Goal: Task Accomplishment & Management: Manage account settings

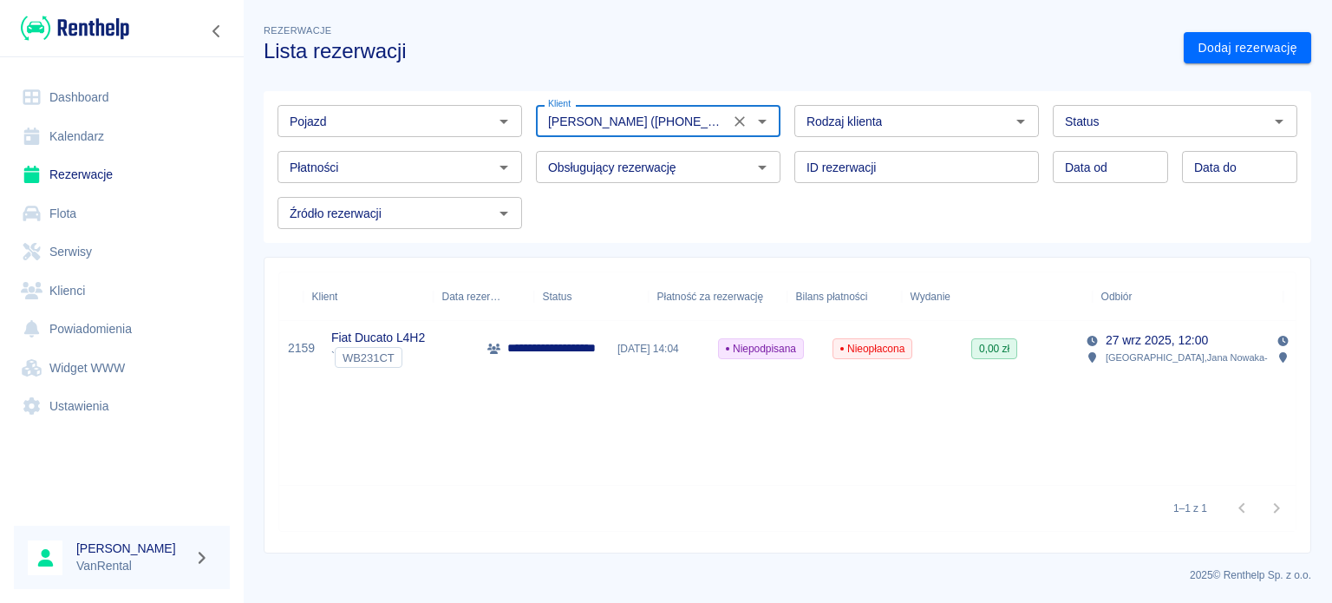
scroll to position [0, 175]
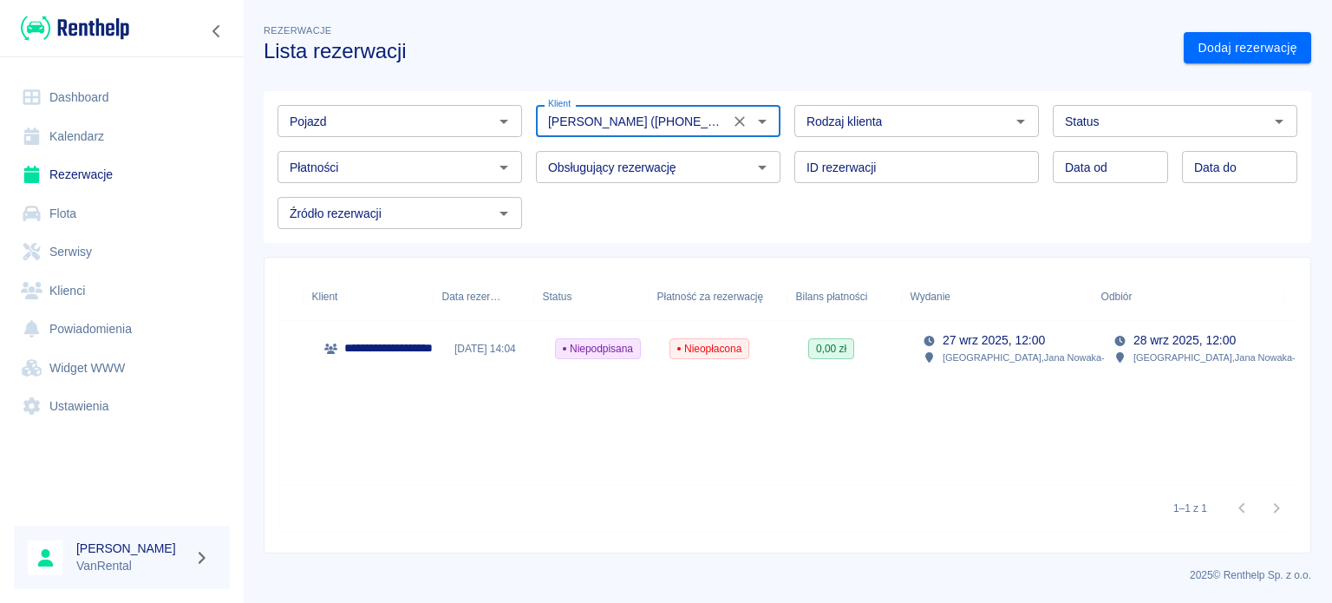
click at [180, 144] on link "Kalendarz" at bounding box center [122, 136] width 216 height 39
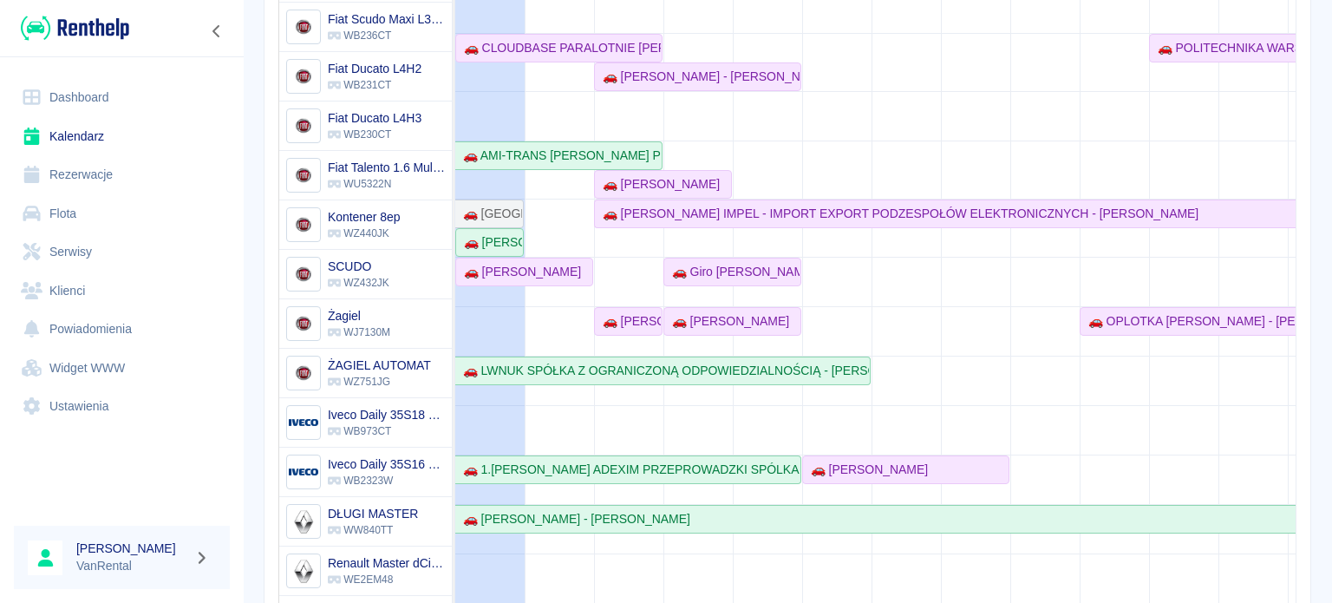
scroll to position [260, 0]
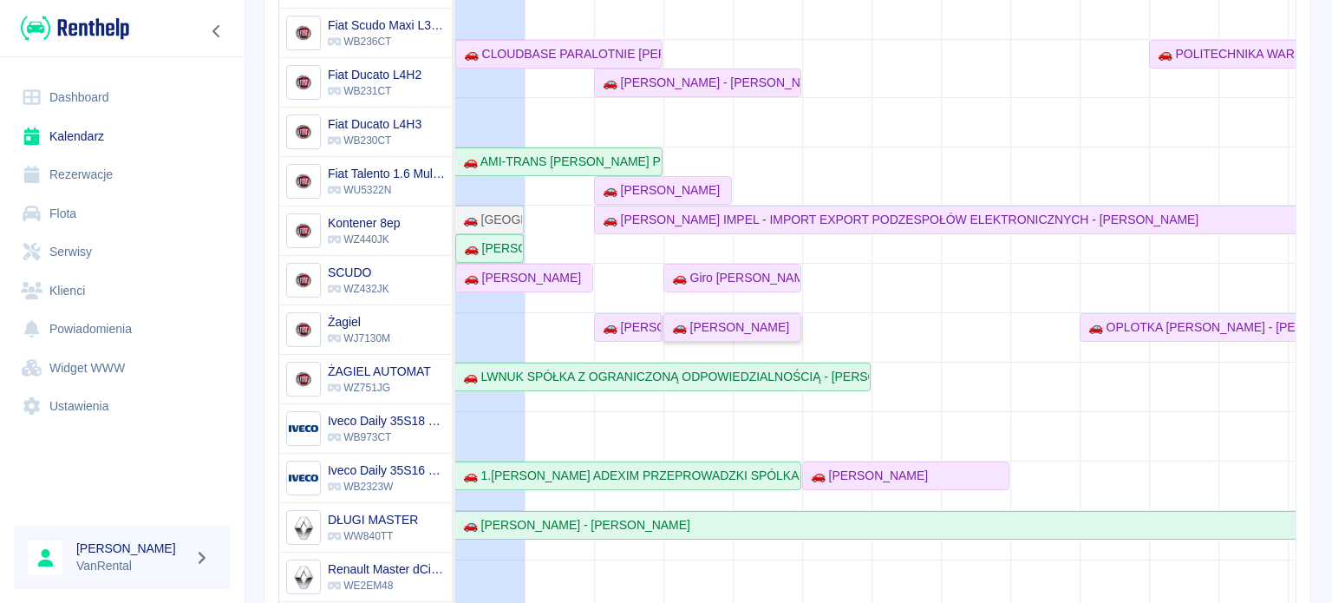
click at [752, 334] on div "🚗 [PERSON_NAME]" at bounding box center [727, 327] width 124 height 18
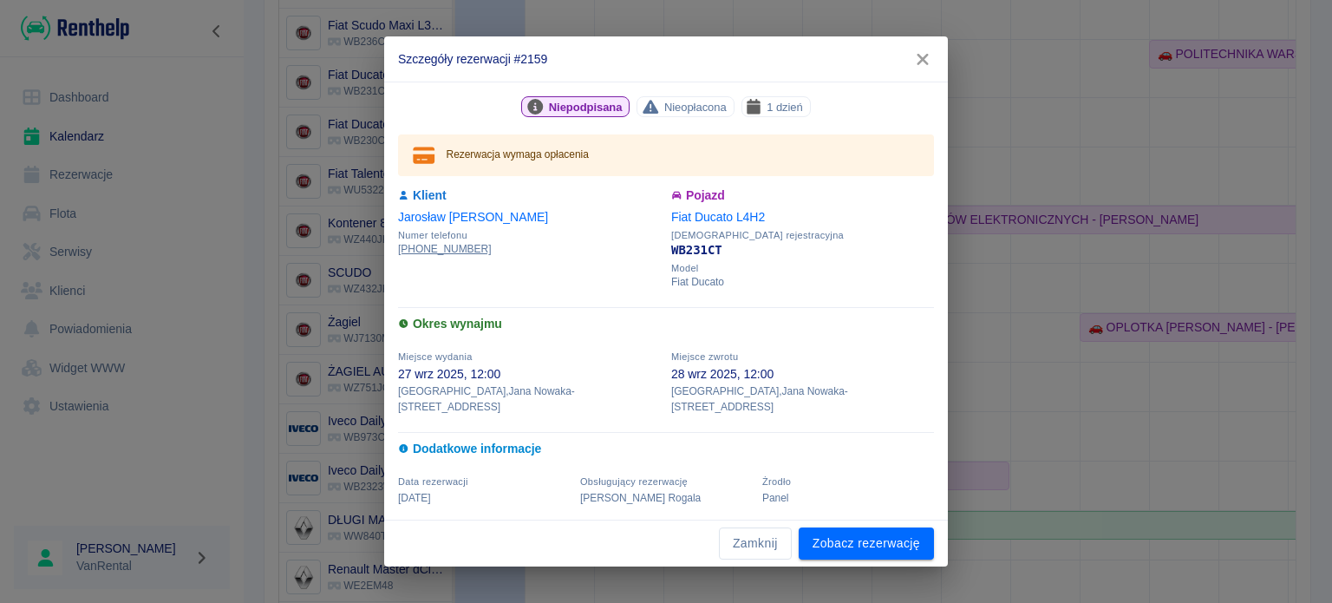
scroll to position [0, 0]
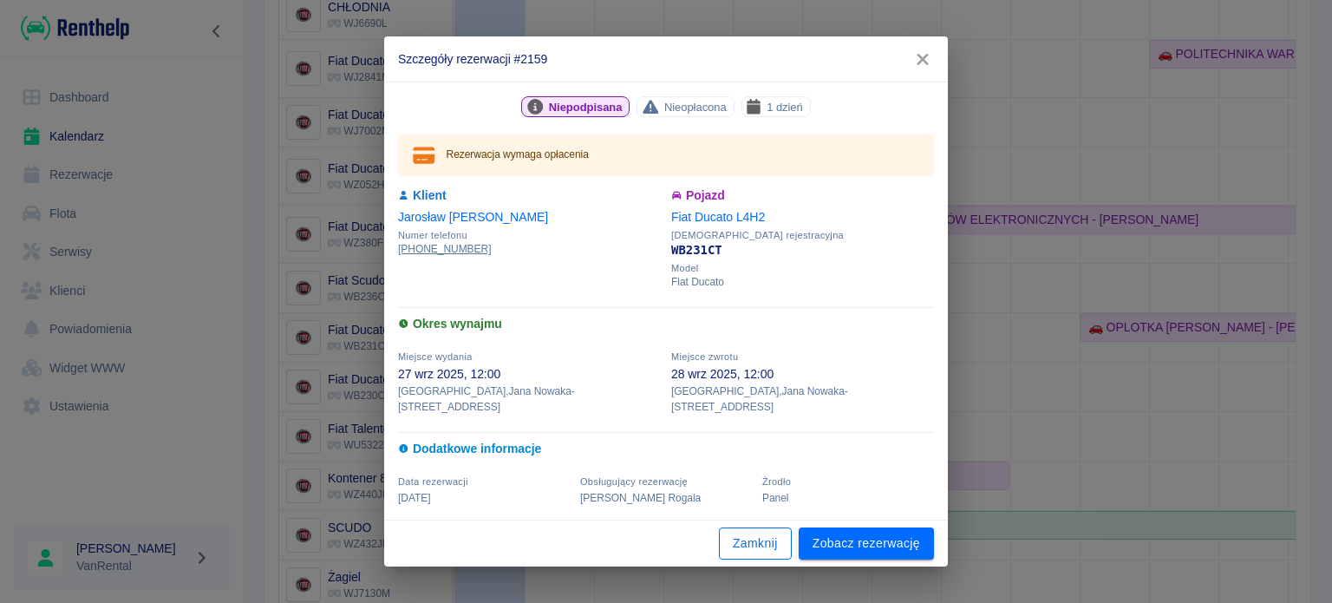
click at [756, 537] on button "Zamknij" at bounding box center [755, 543] width 73 height 32
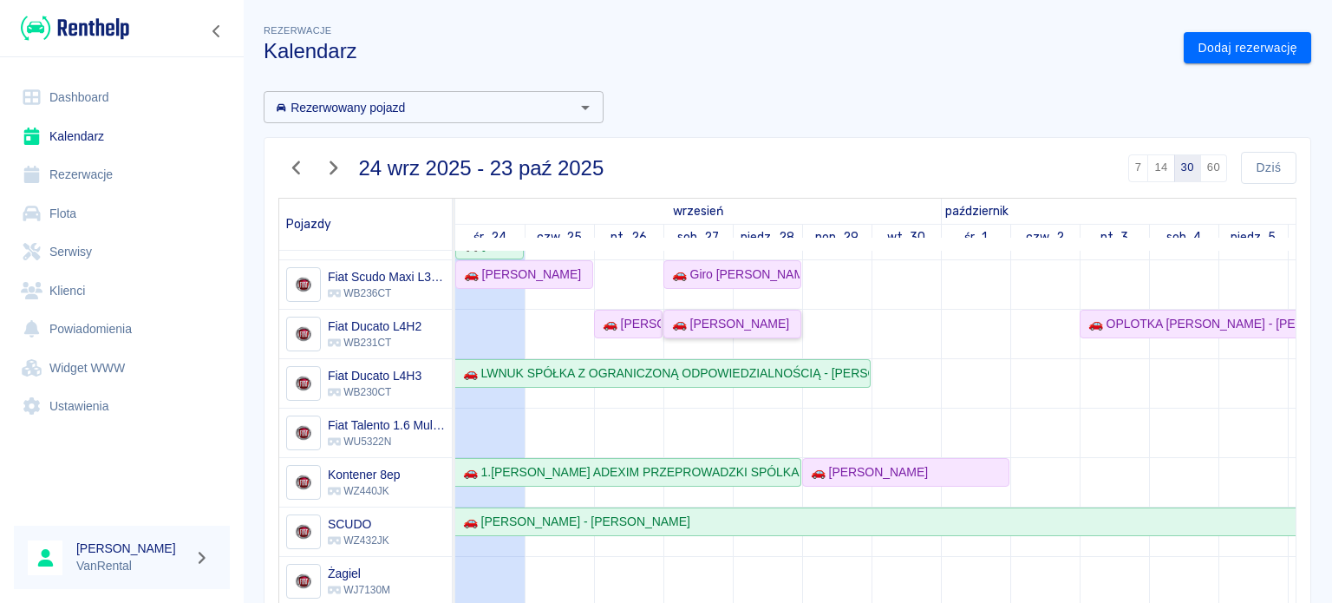
scroll to position [284, 0]
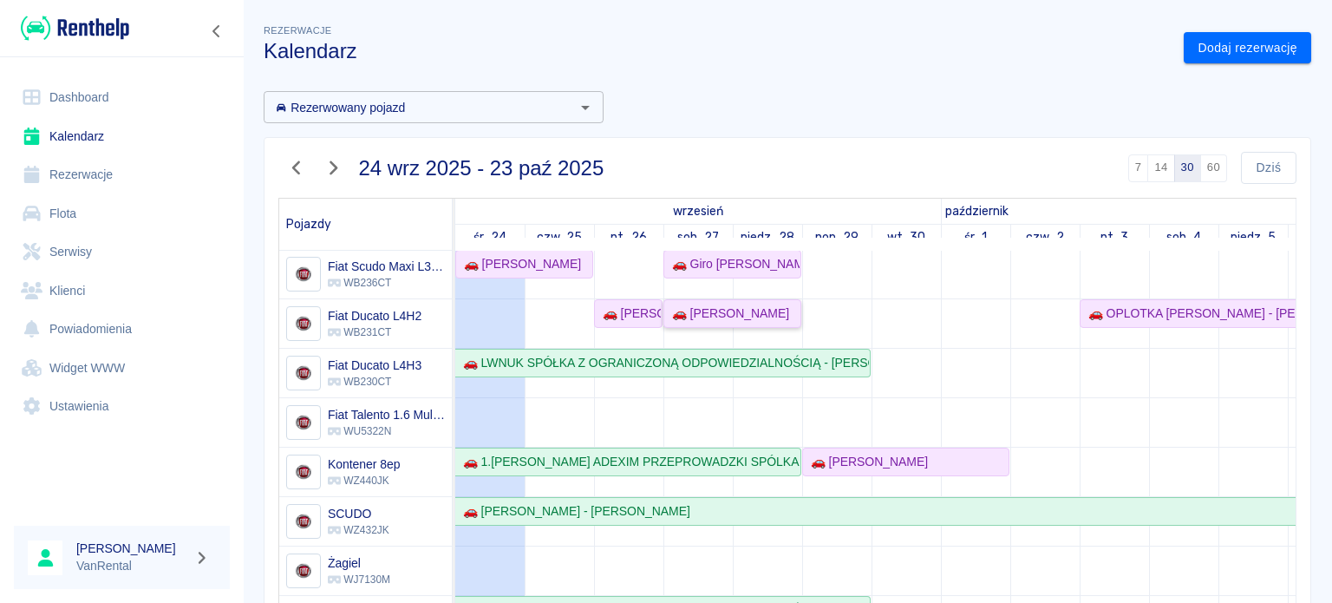
click at [749, 304] on div "🚗 [PERSON_NAME]" at bounding box center [727, 313] width 124 height 18
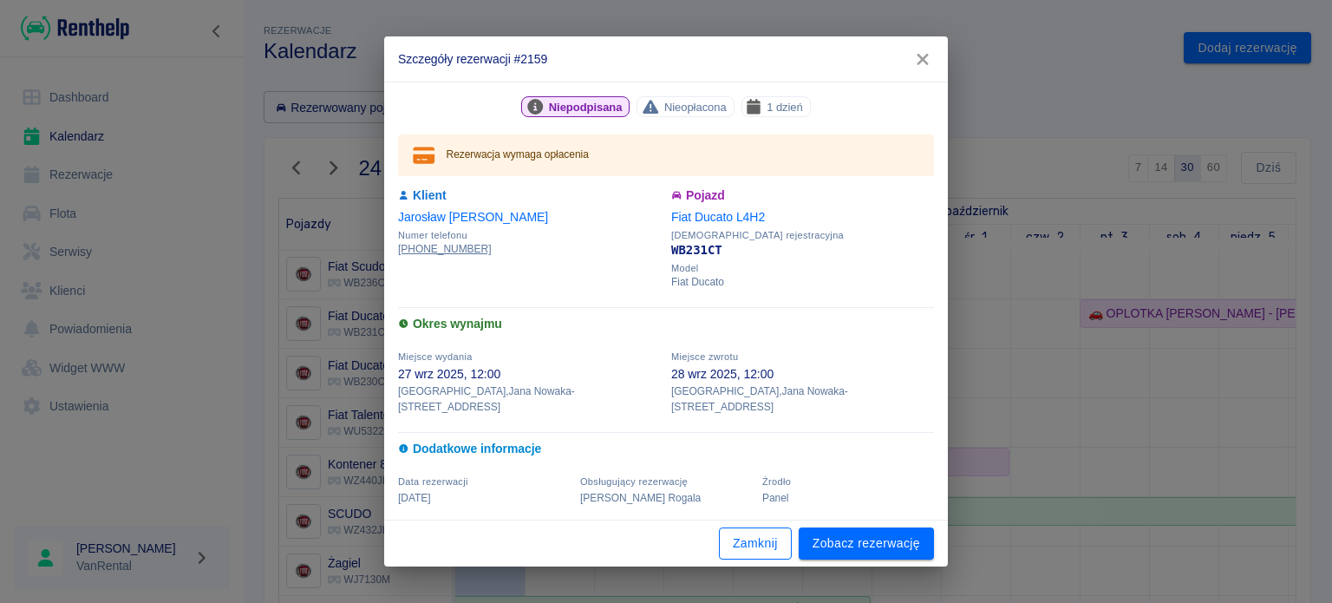
click at [763, 531] on button "Zamknij" at bounding box center [755, 543] width 73 height 32
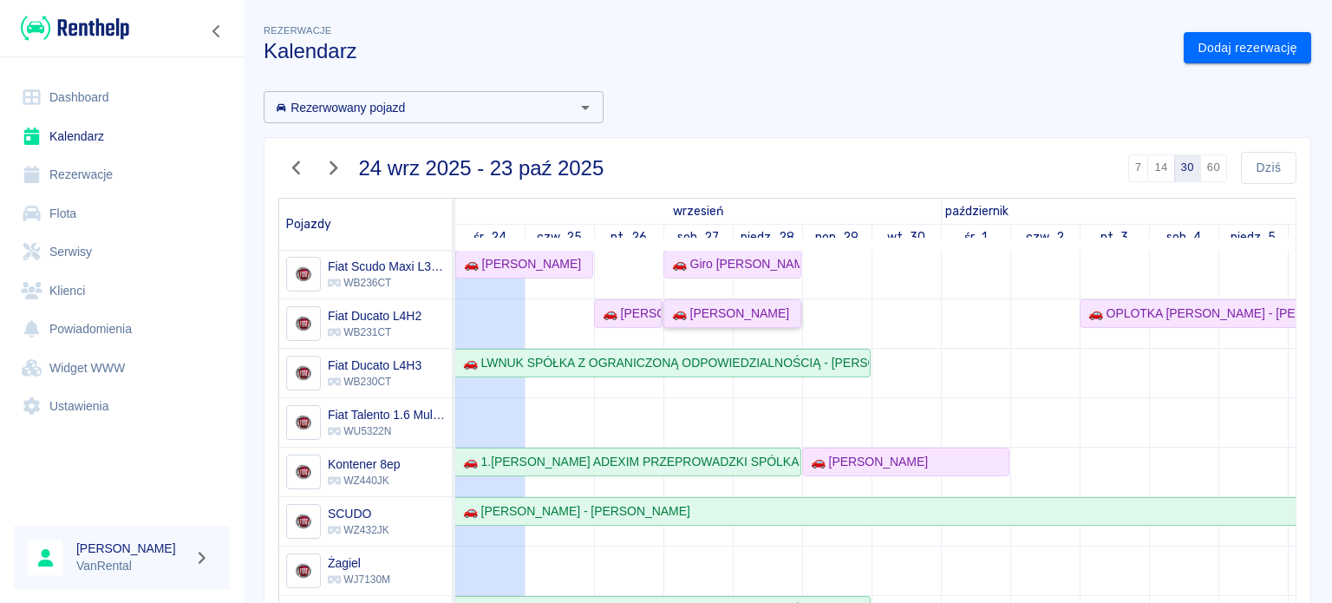
click at [755, 304] on div "🚗 [PERSON_NAME]" at bounding box center [727, 313] width 124 height 18
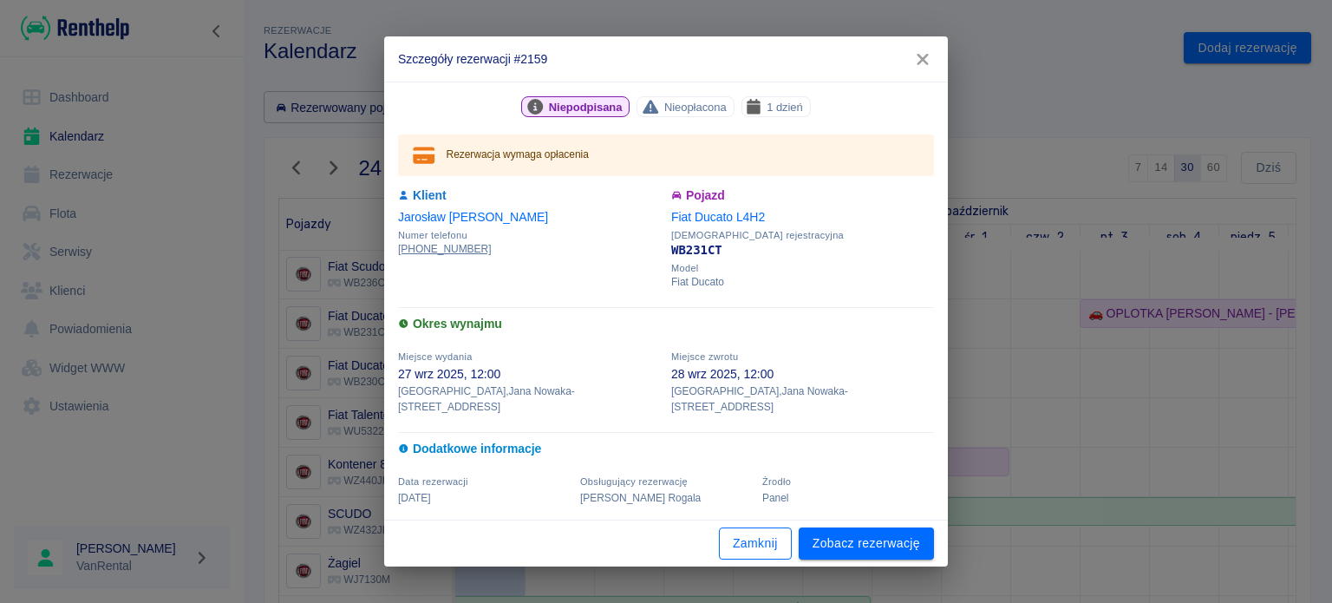
click at [743, 534] on button "Zamknij" at bounding box center [755, 543] width 73 height 32
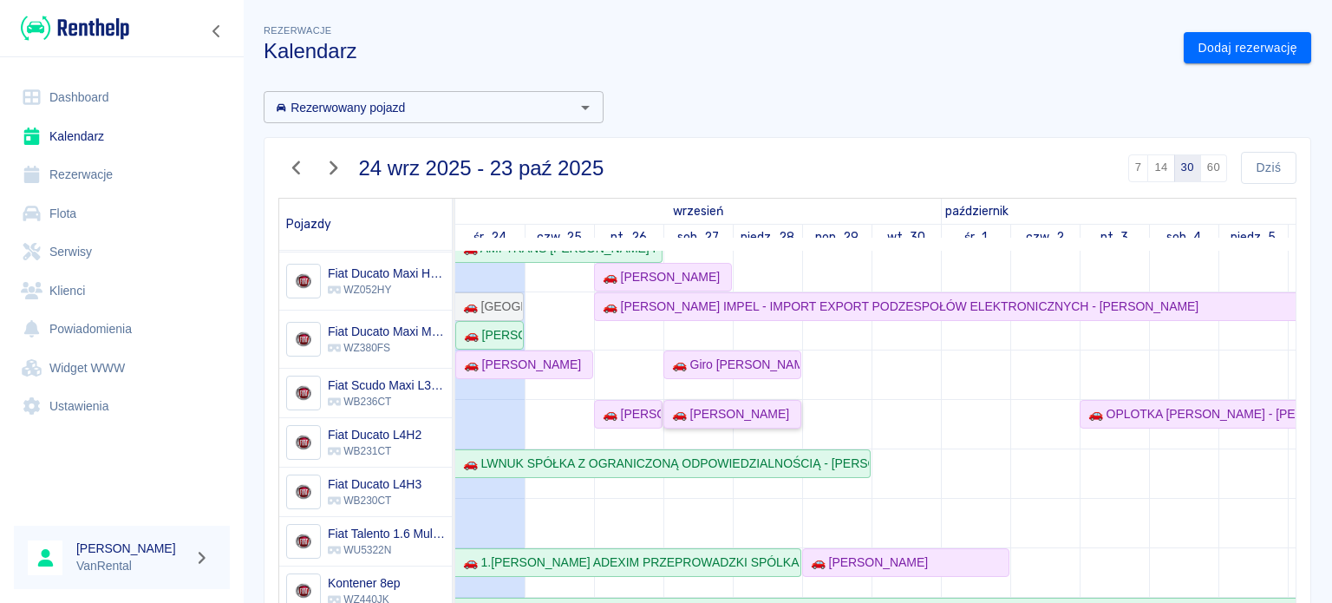
scroll to position [173, 0]
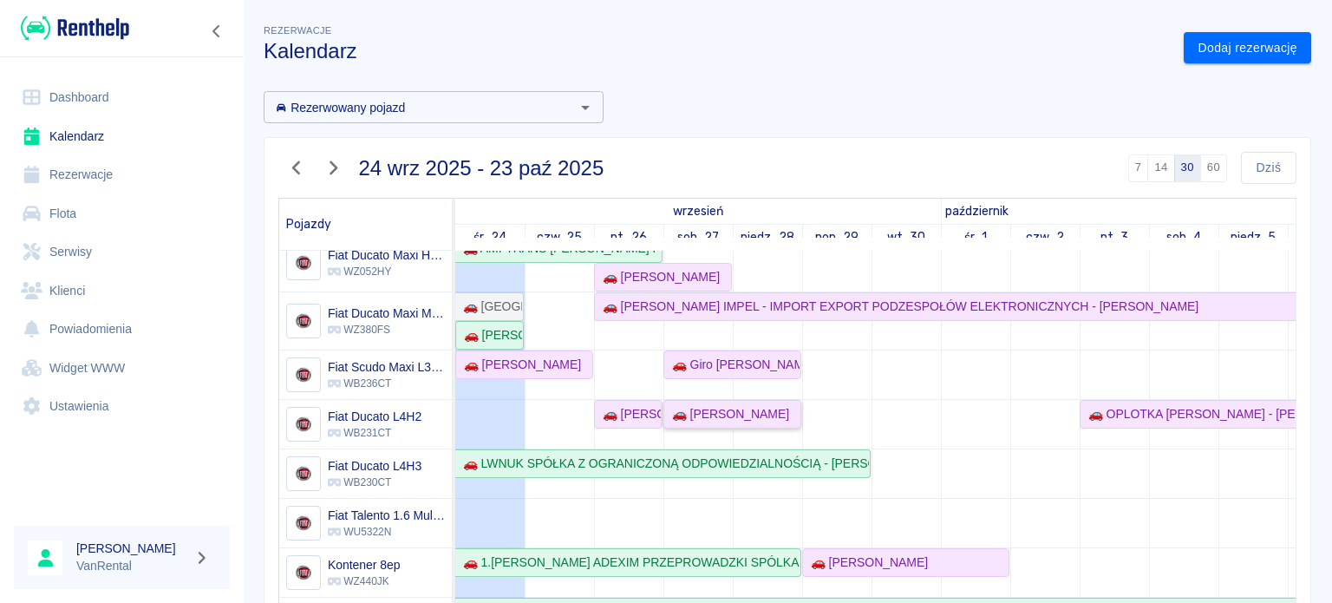
click at [732, 405] on div "🚗 [PERSON_NAME]" at bounding box center [727, 414] width 124 height 18
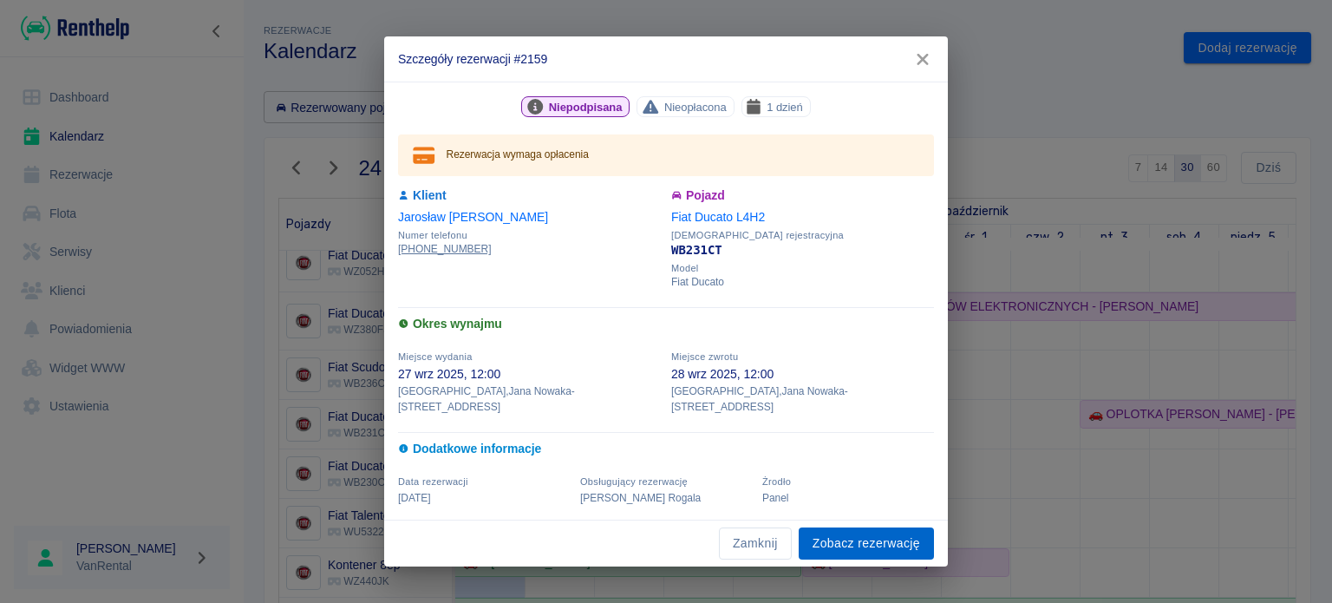
click at [891, 538] on link "Zobacz rezerwację" at bounding box center [866, 543] width 135 height 32
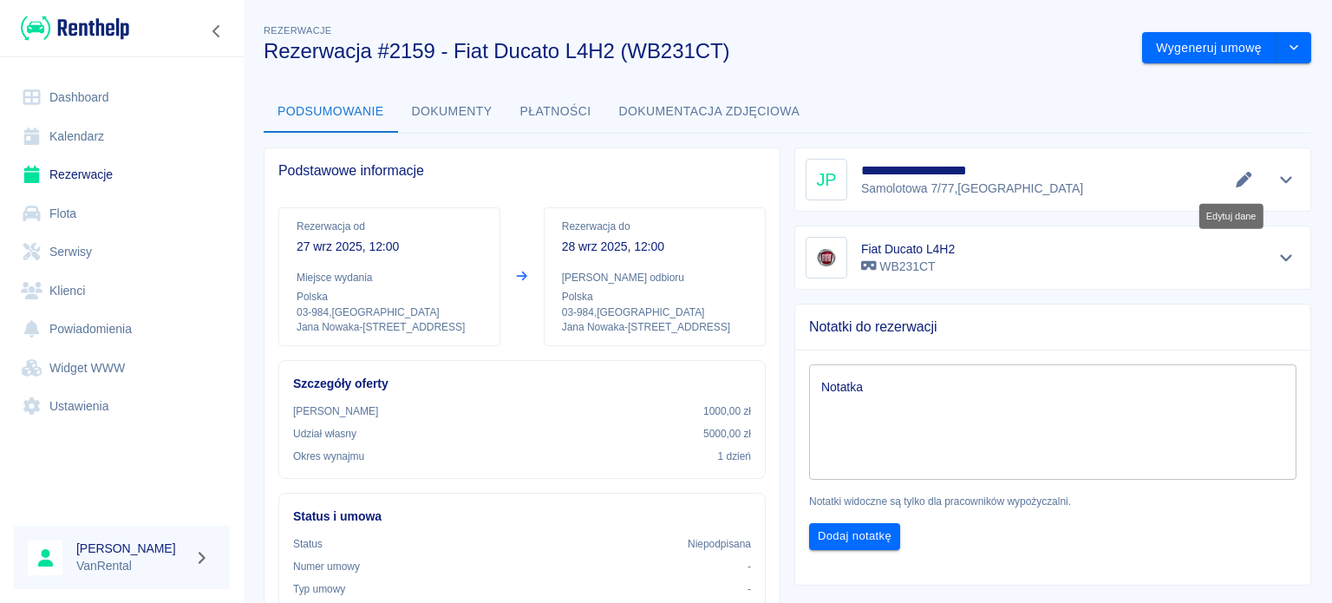
click at [1234, 176] on icon "Edytuj dane" at bounding box center [1244, 180] width 20 height 16
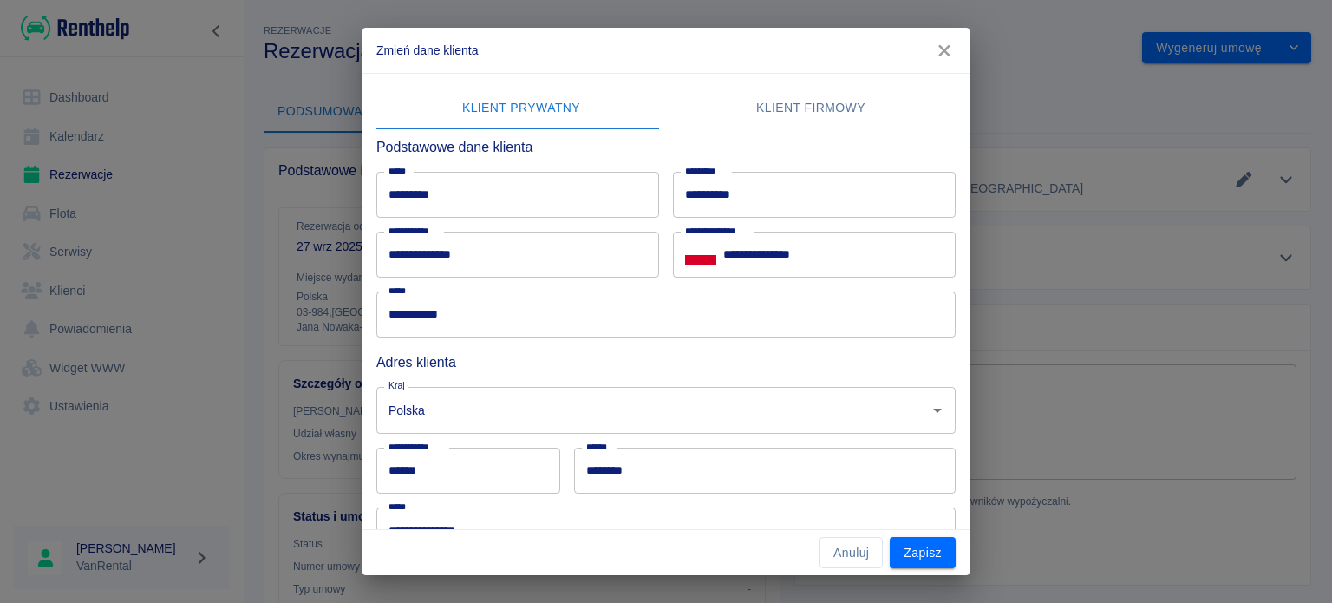
click at [938, 56] on icon "button" at bounding box center [944, 51] width 23 height 18
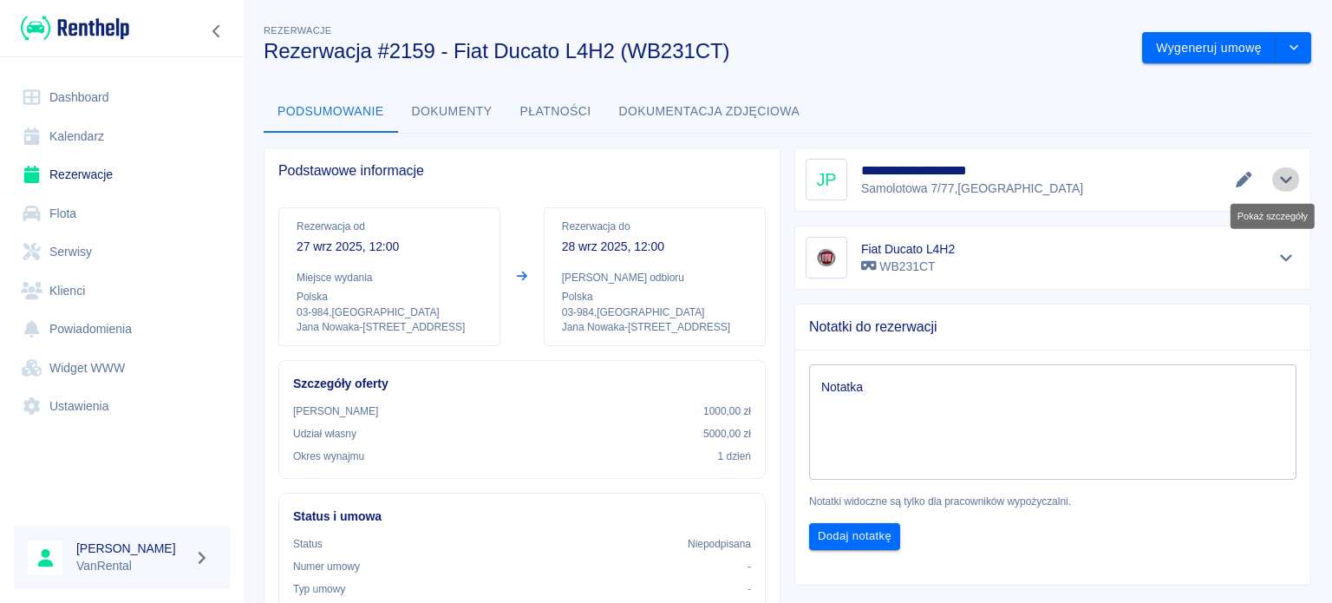
click at [1277, 183] on icon "Pokaż szczegóły" at bounding box center [1287, 180] width 20 height 16
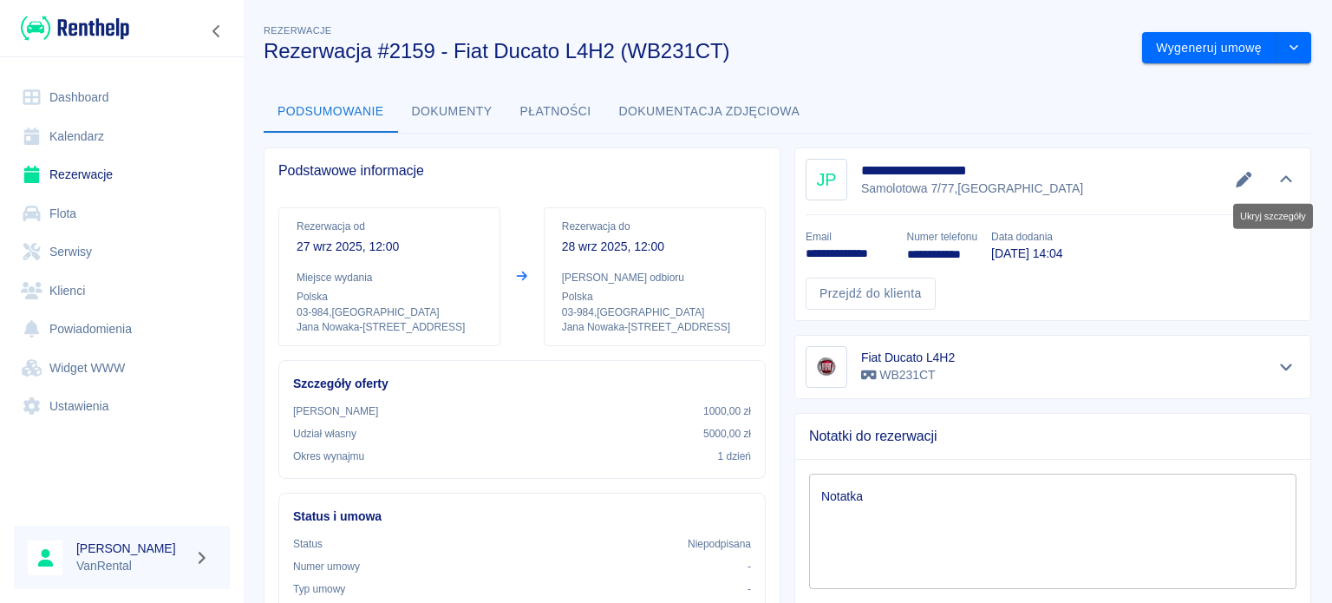
click at [1277, 183] on icon "Ukryj szczegóły" at bounding box center [1287, 180] width 20 height 16
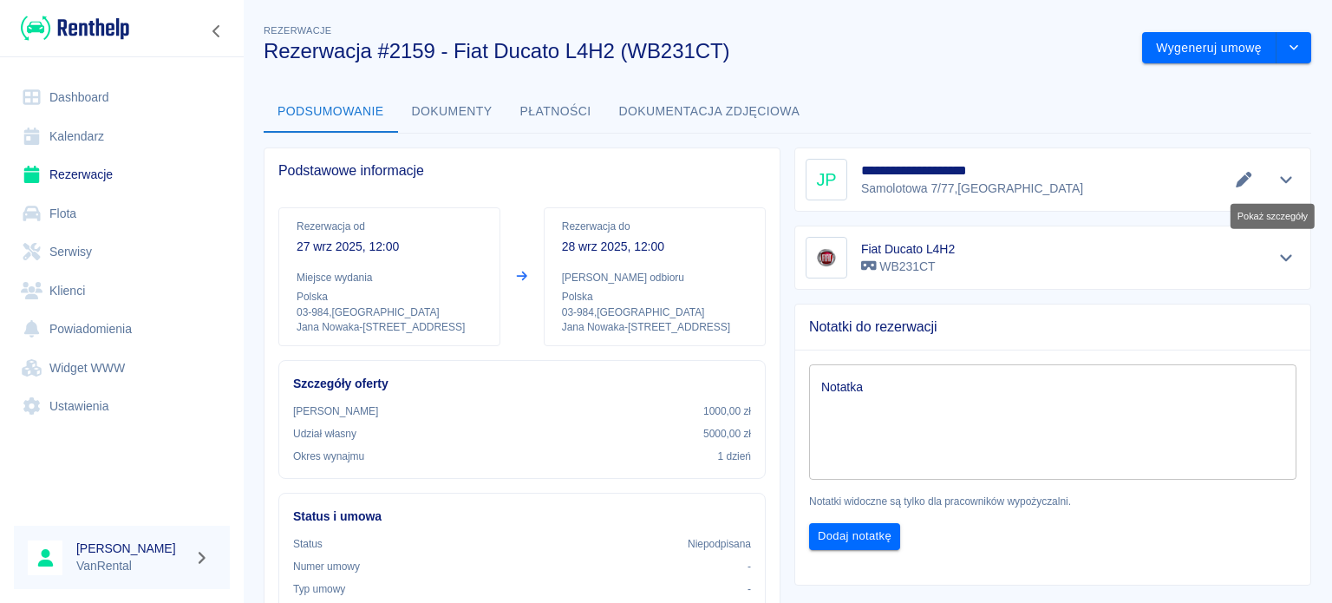
click at [1277, 183] on icon "Pokaż szczegóły" at bounding box center [1287, 180] width 20 height 16
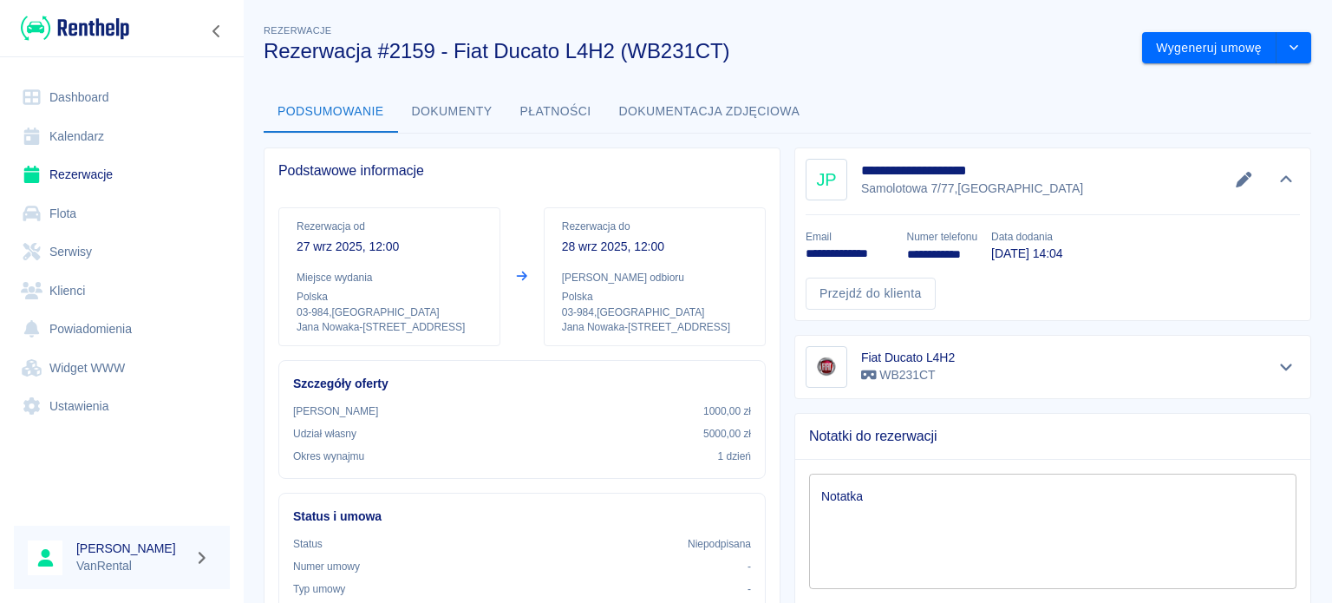
click at [140, 131] on link "Kalendarz" at bounding box center [122, 136] width 216 height 39
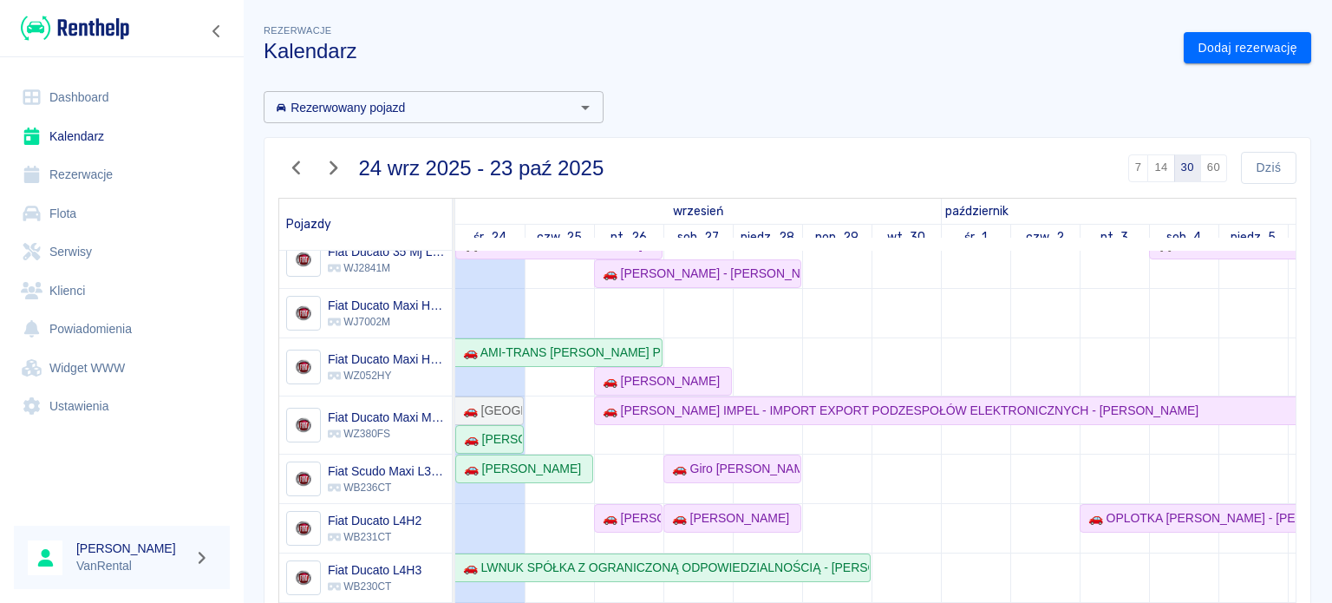
scroll to position [260, 0]
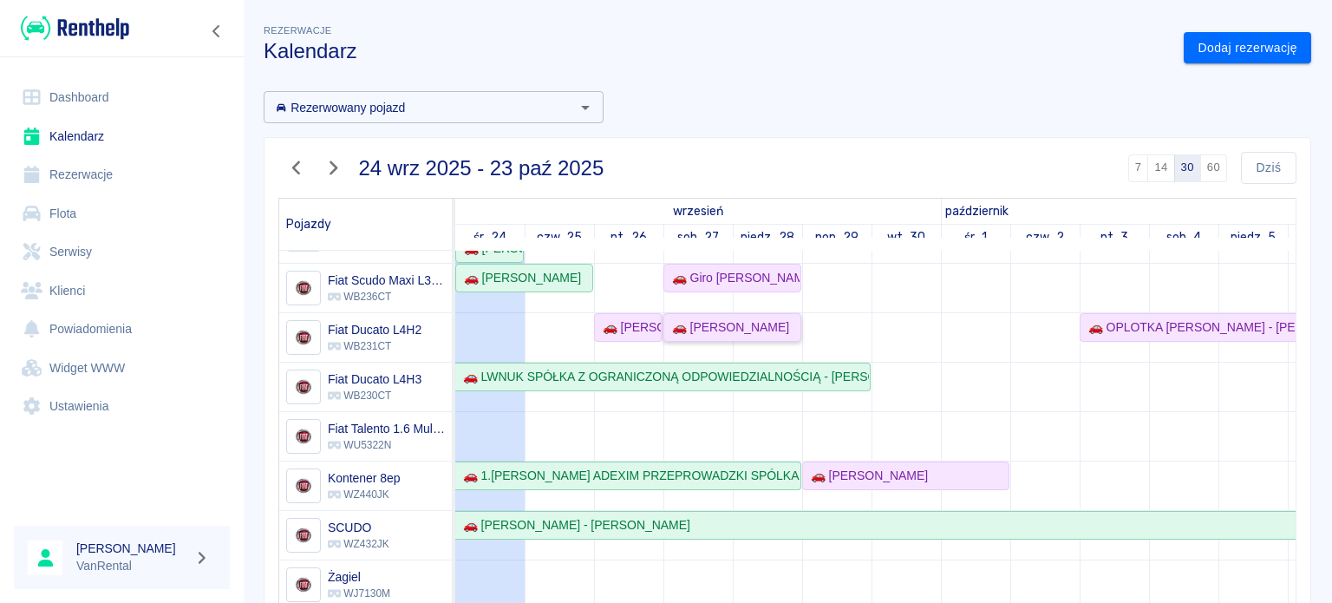
click at [691, 324] on div "🚗 [PERSON_NAME]" at bounding box center [727, 327] width 124 height 18
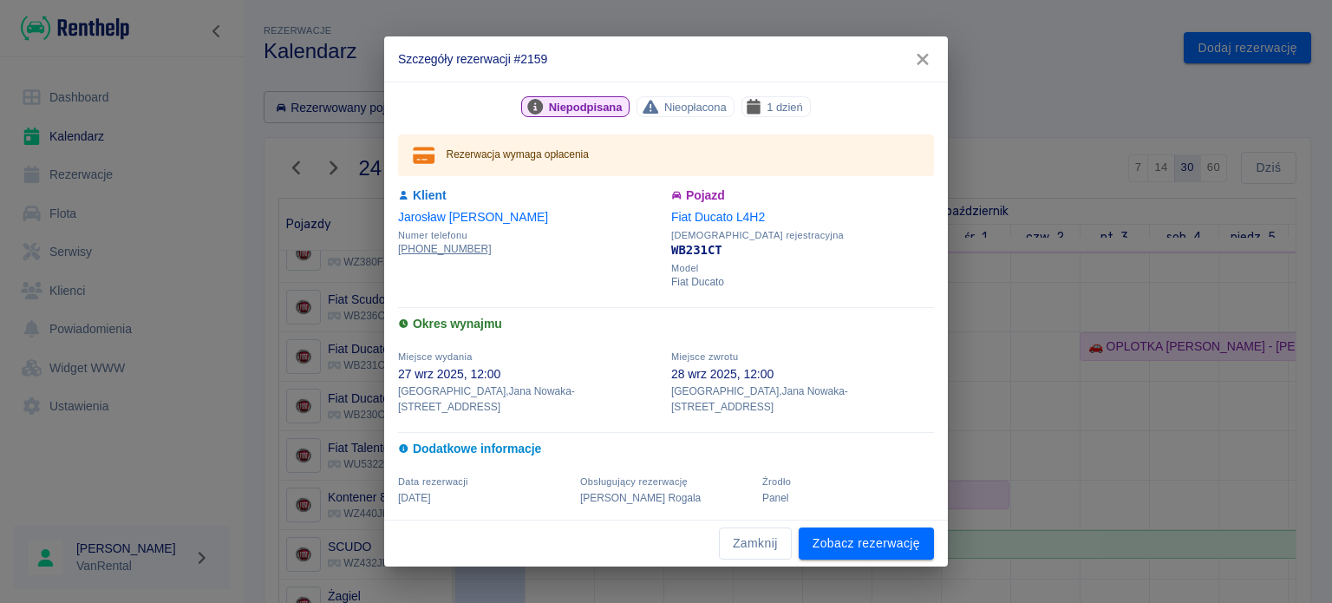
scroll to position [173, 0]
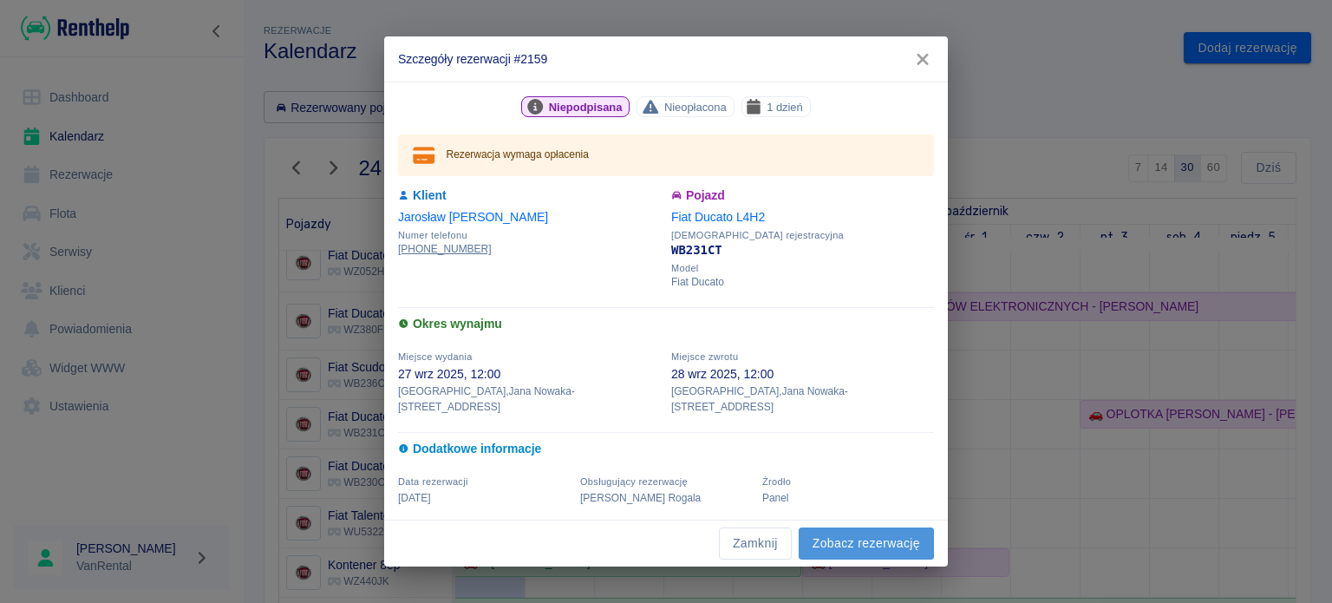
click at [900, 540] on link "Zobacz rezerwację" at bounding box center [866, 543] width 135 height 32
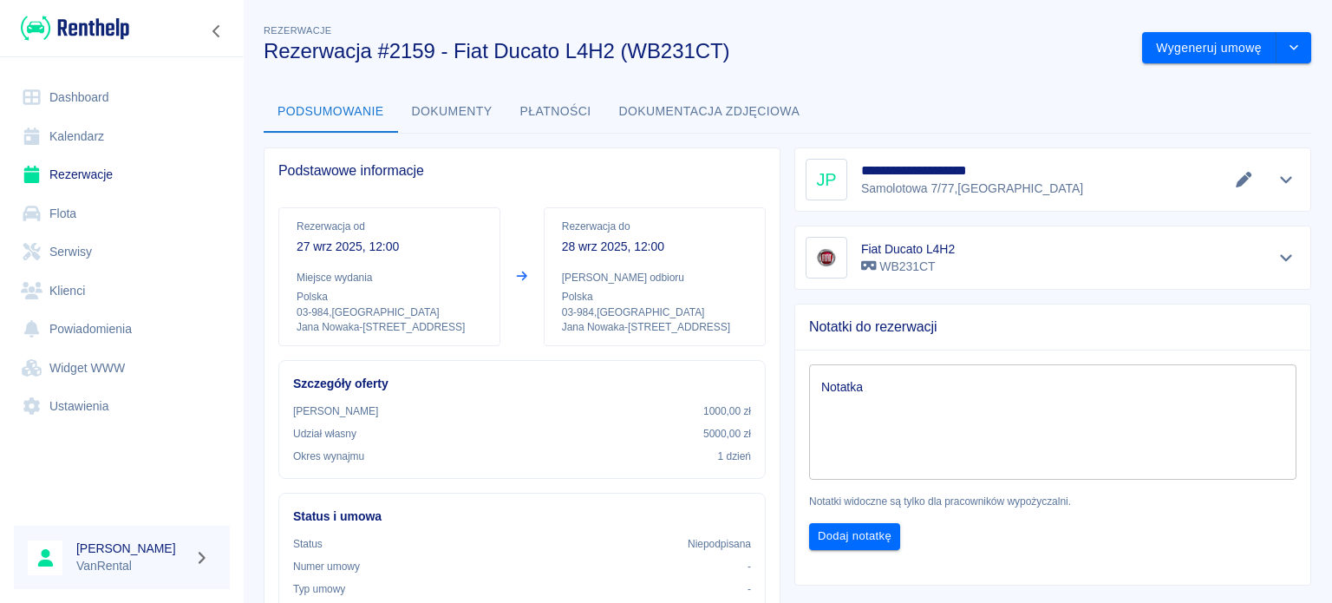
click at [1273, 186] on button "Pokaż szczegóły" at bounding box center [1287, 179] width 29 height 24
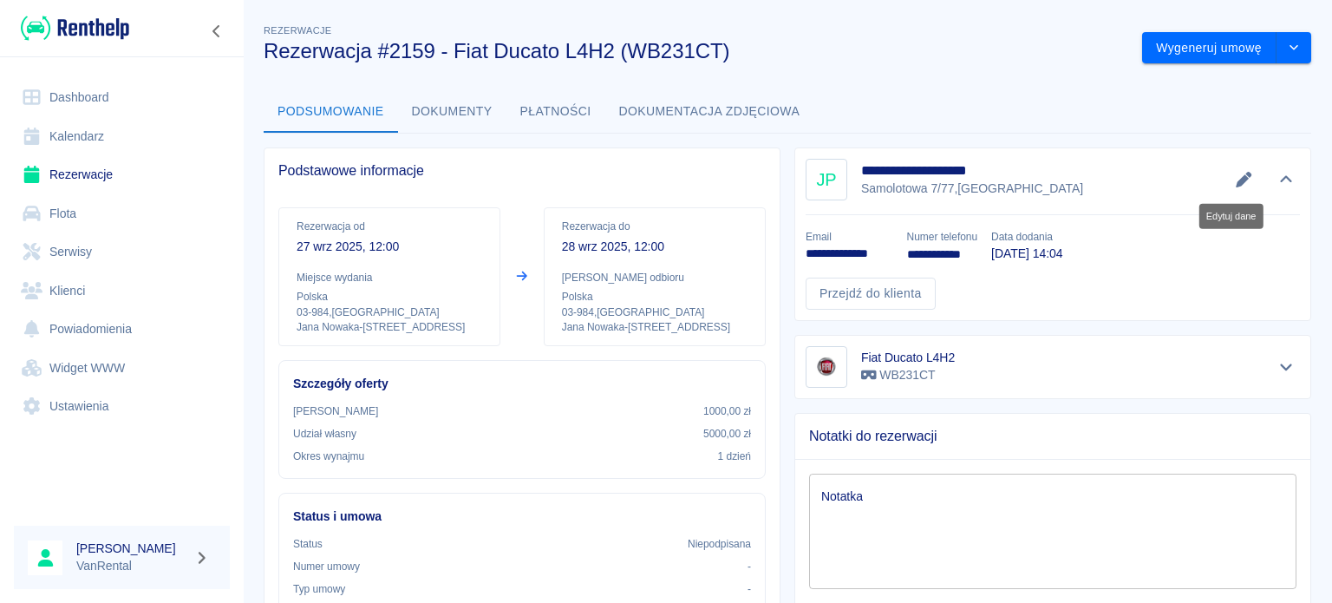
click at [1230, 179] on button "Edytuj dane" at bounding box center [1244, 179] width 29 height 24
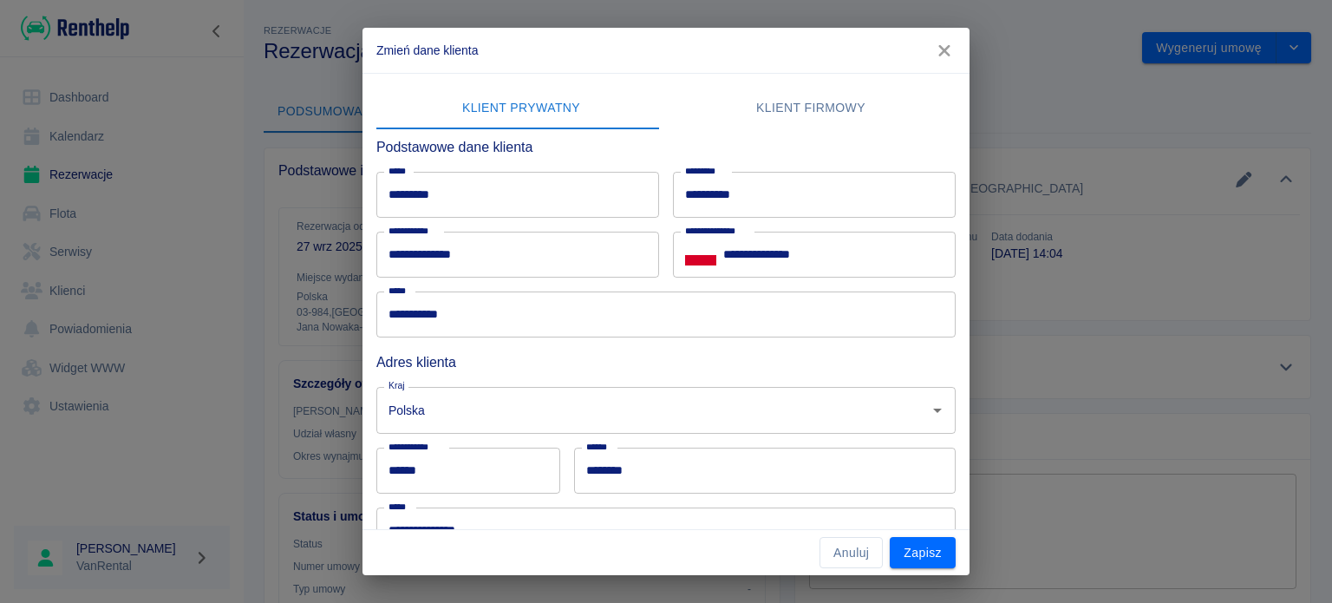
click at [942, 62] on button "button" at bounding box center [944, 51] width 36 height 32
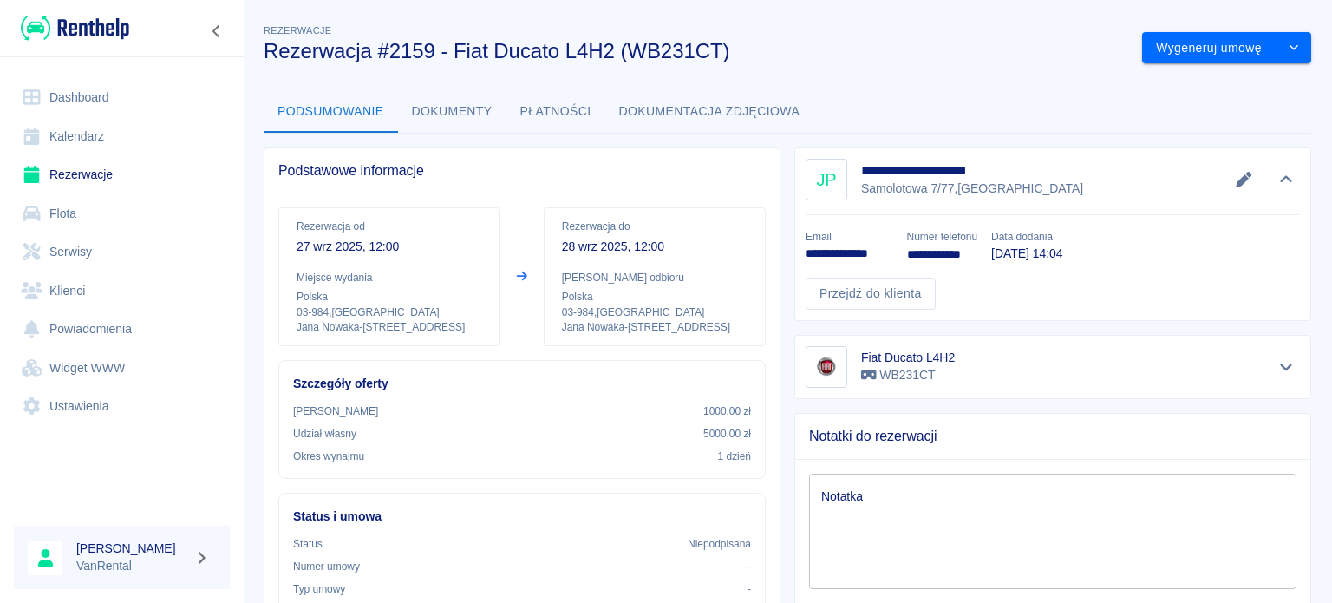
click at [1277, 368] on icon "Pokaż szczegóły" at bounding box center [1287, 367] width 20 height 16
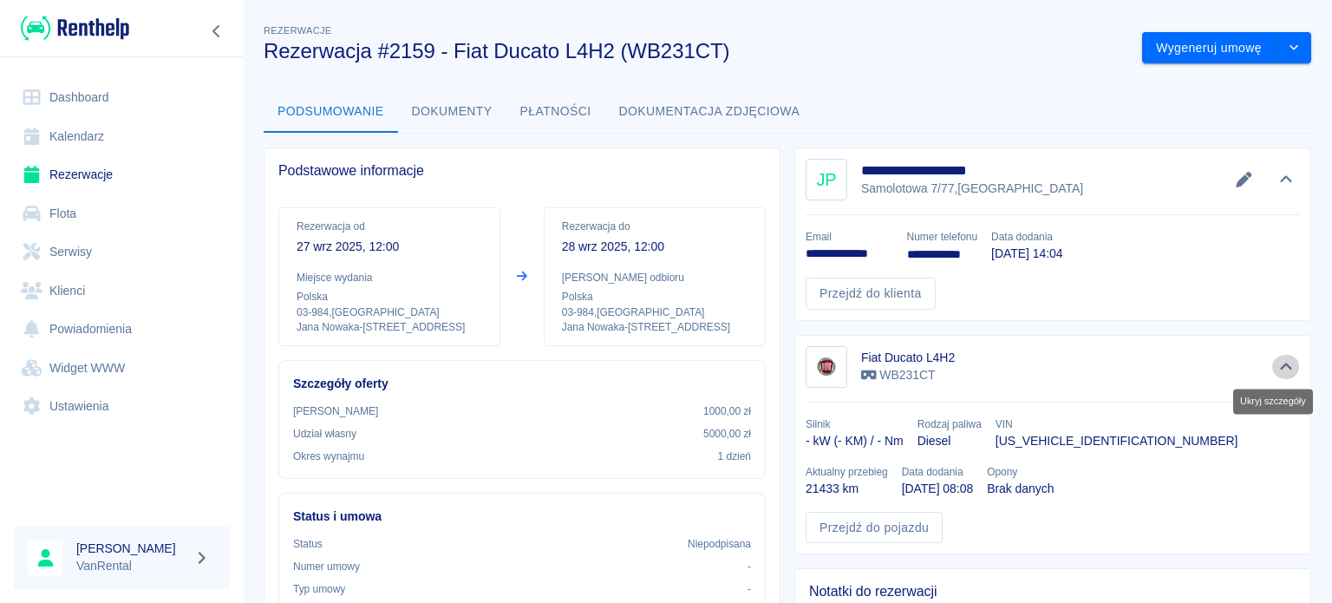
click at [1277, 364] on icon "Ukryj szczegóły" at bounding box center [1287, 367] width 20 height 16
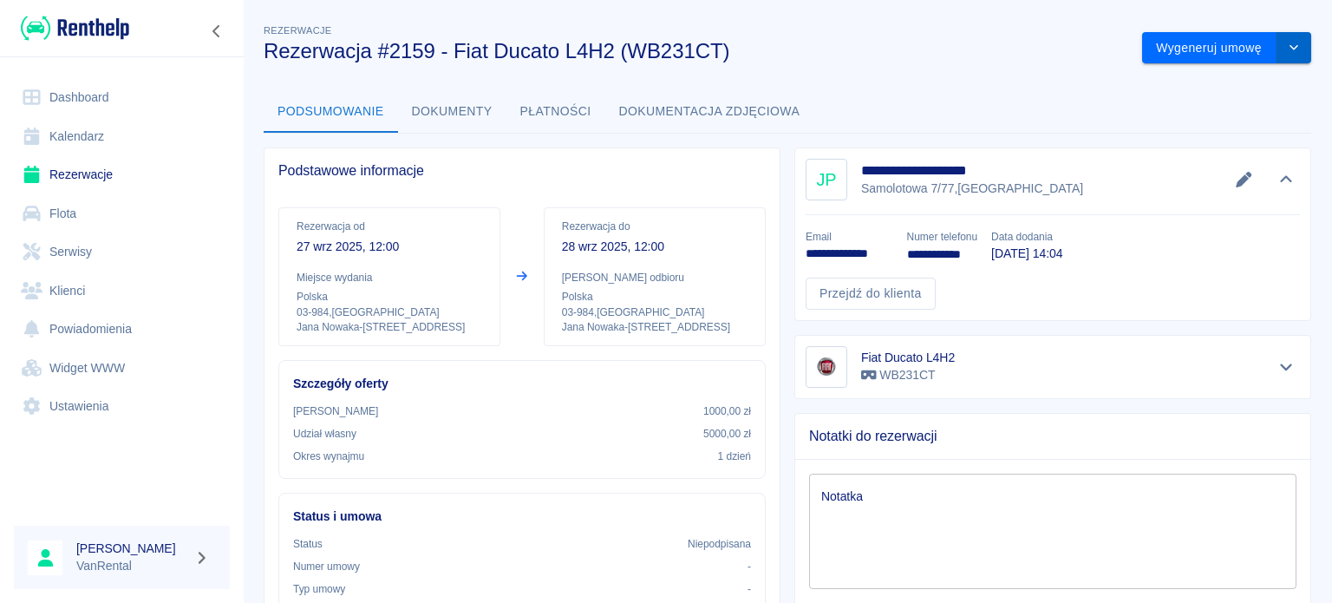
click at [1284, 41] on button "drop-down" at bounding box center [1294, 48] width 35 height 32
click at [1211, 77] on li "Modyfikuj rezerwację" at bounding box center [1213, 84] width 141 height 29
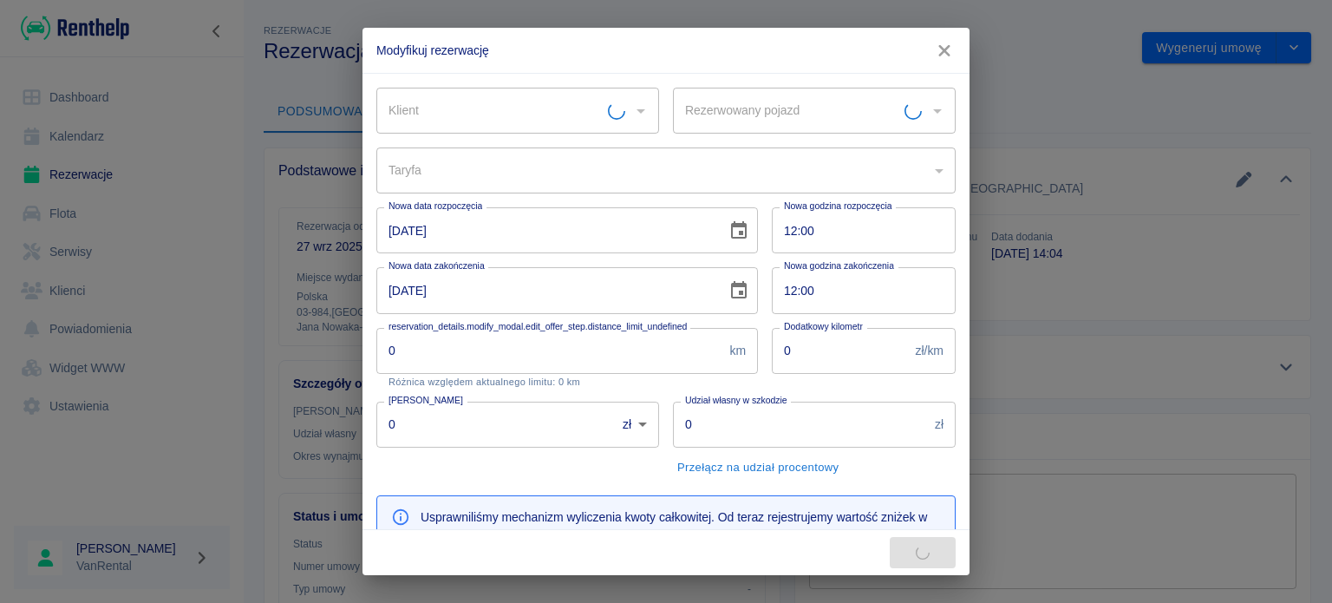
type input "Fiat Ducato L4H2 - WB231CT"
type input "44524512-5e33-49ec-88ba-5c55ec8ce6bf"
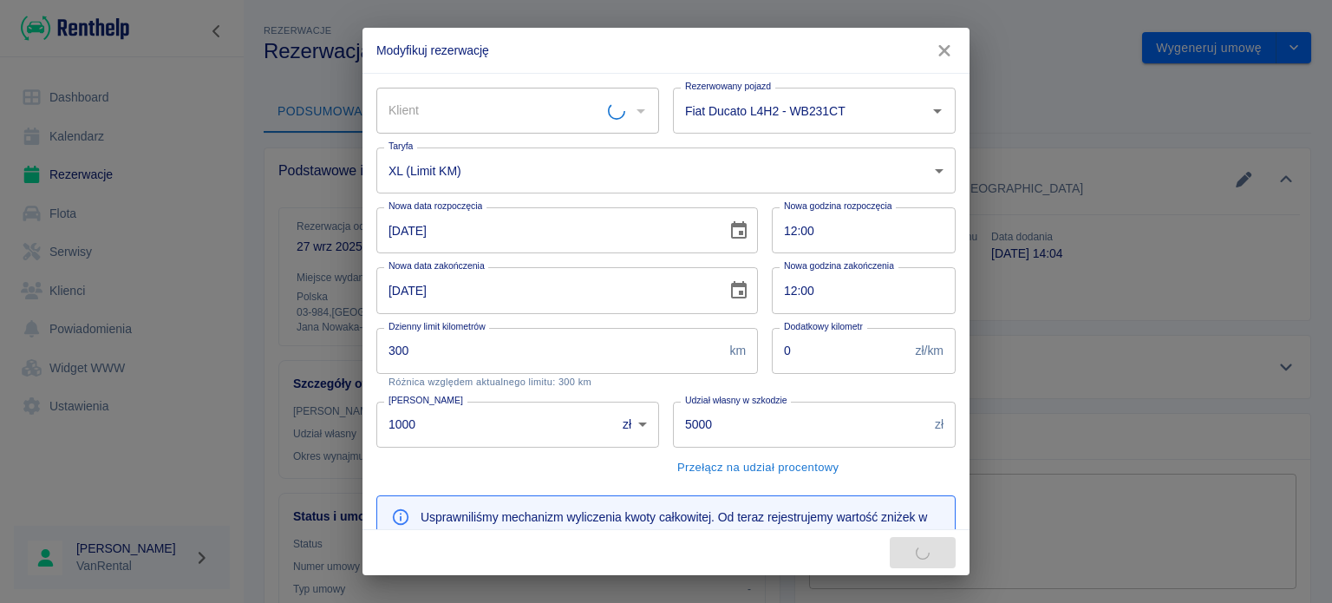
type input "300"
type input "1000"
type input "5000"
type input "306.27"
type input "Jarosław Pietrzniak"
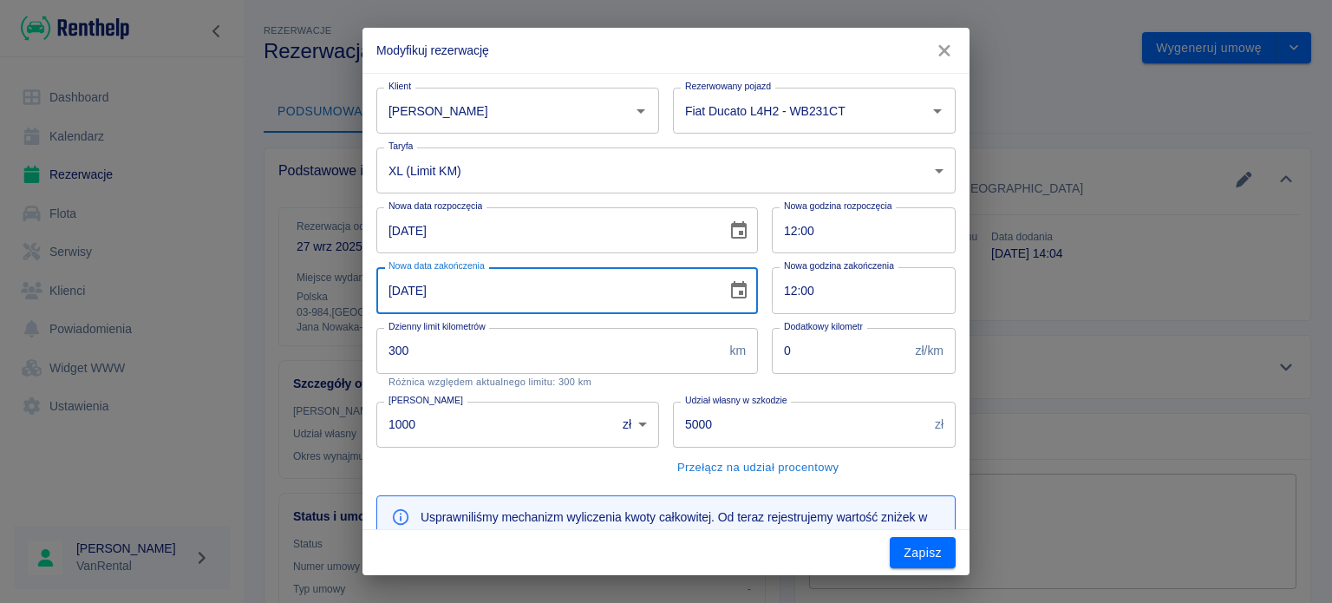
click at [393, 298] on input "28-09-2025" at bounding box center [545, 290] width 338 height 46
type input "27-09-2025"
click at [789, 297] on input "12:00" at bounding box center [858, 290] width 172 height 46
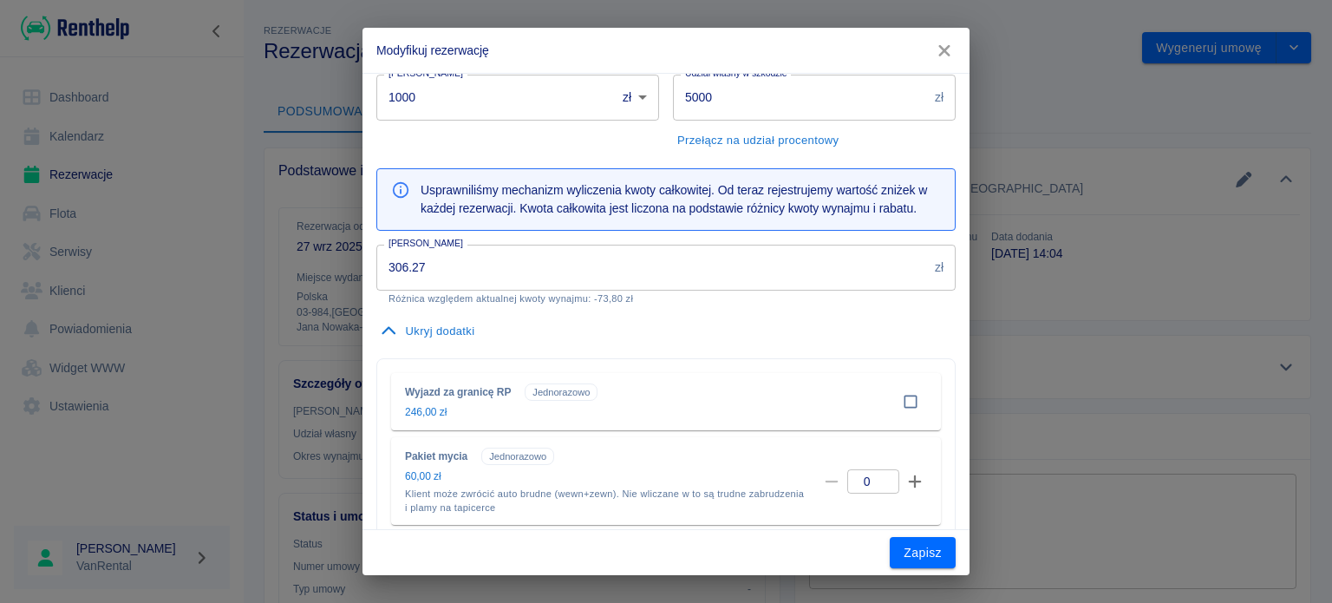
scroll to position [434, 0]
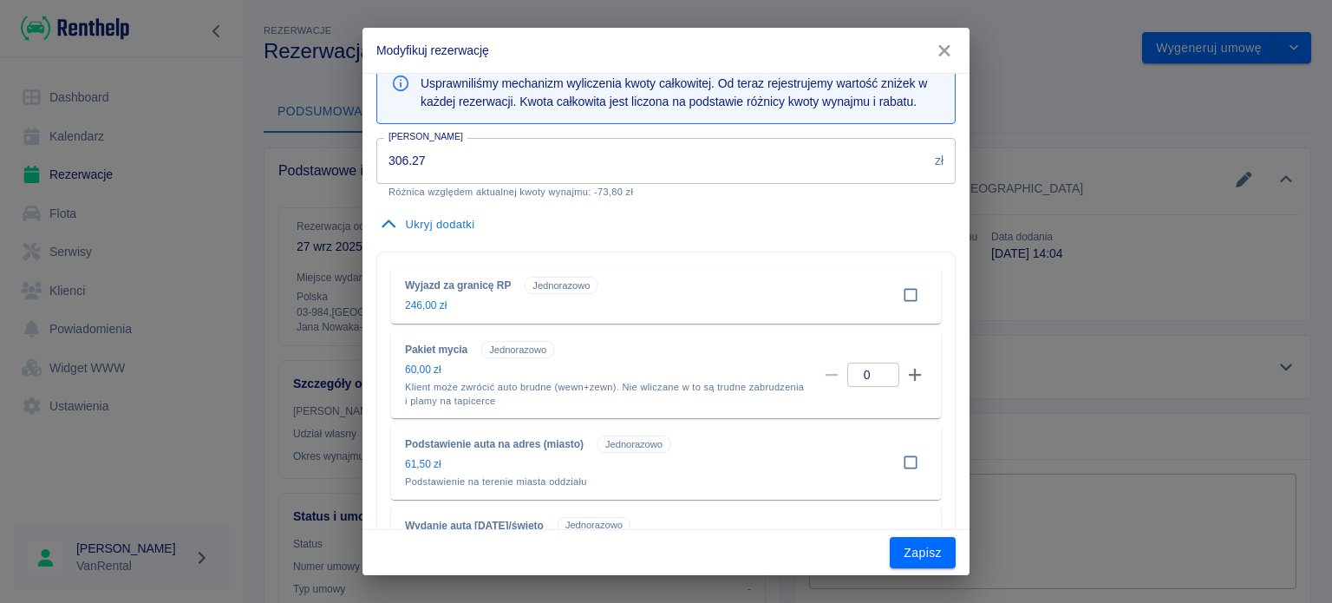
type input "20:00"
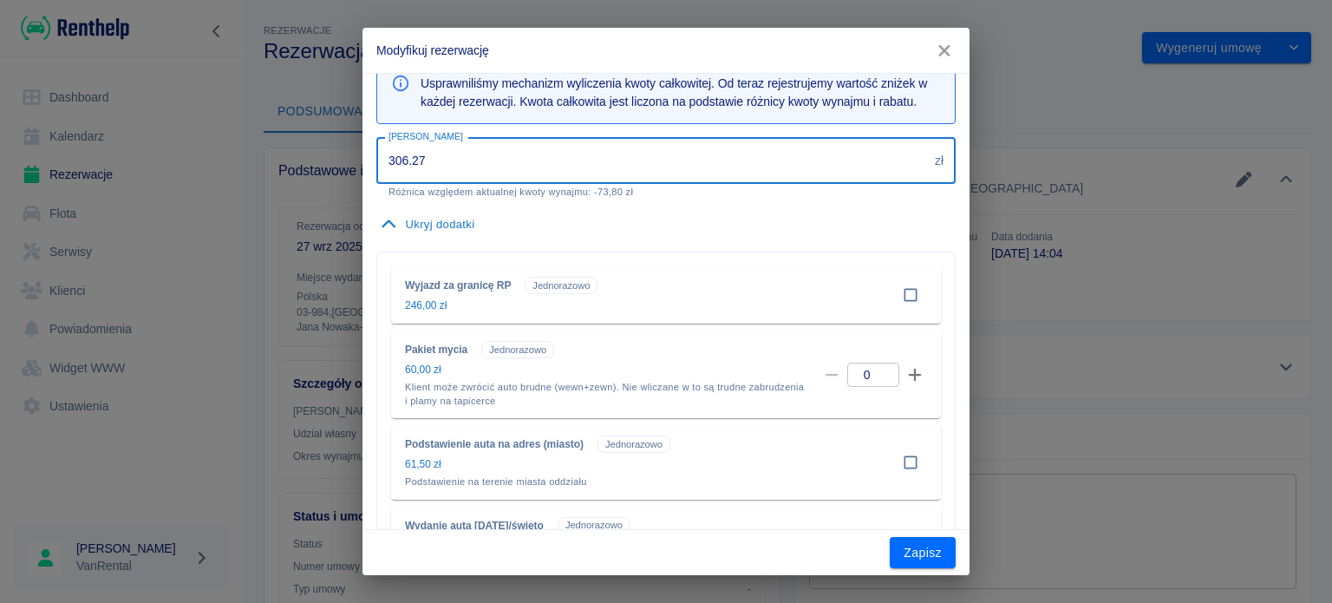
click at [319, 168] on div "Modyfikuj rezerwację Klient Jarosław Pietrzniak Klient Rezerwowany pojazd Fiat …" at bounding box center [666, 301] width 1332 height 603
type input "318.07"
click at [534, 212] on div "Ukryj dodatki" at bounding box center [665, 225] width 579 height 27
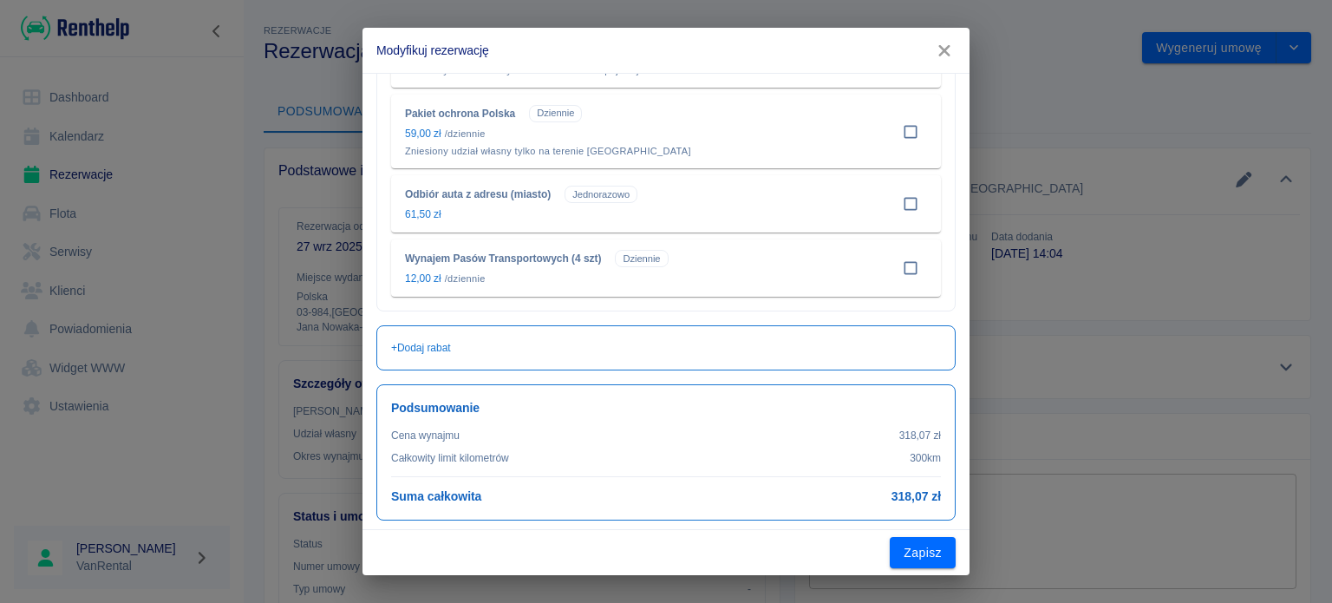
scroll to position [1187, 0]
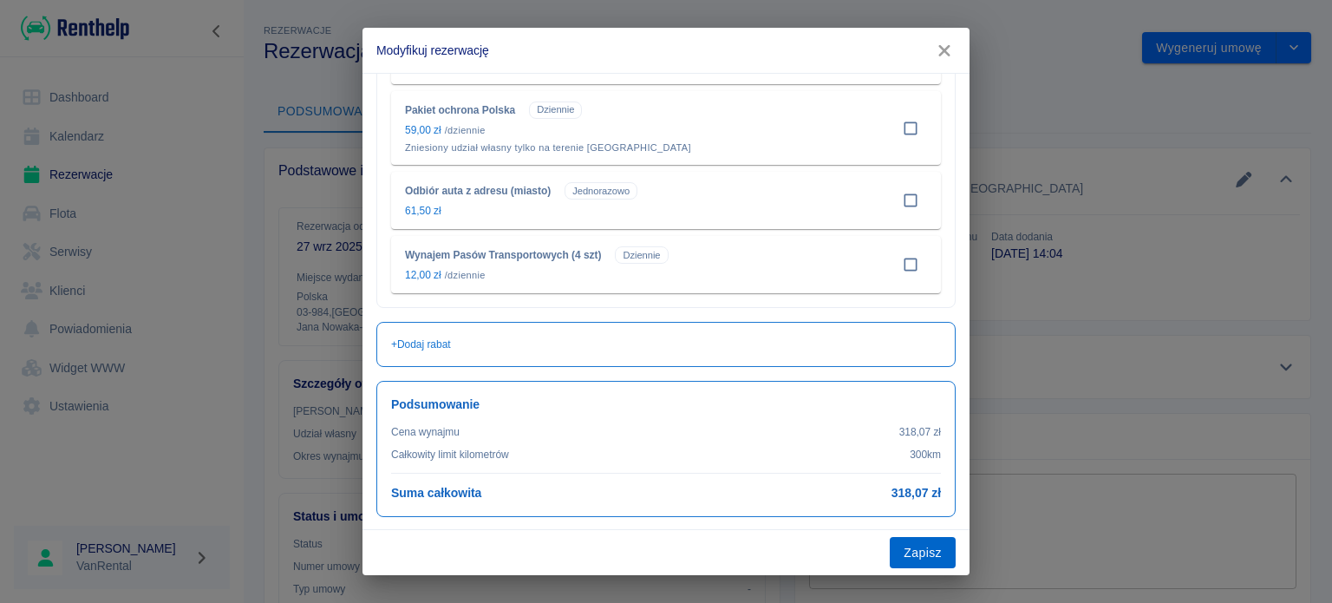
click at [914, 566] on button "Zapisz" at bounding box center [923, 553] width 66 height 32
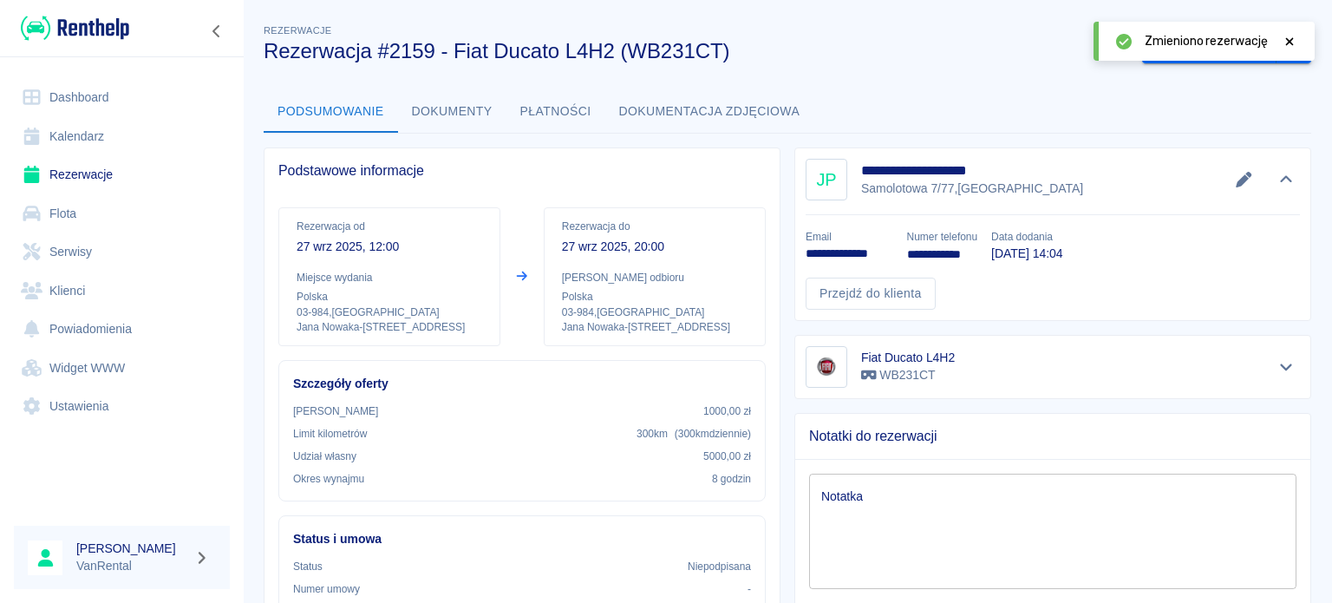
click at [155, 139] on link "Kalendarz" at bounding box center [122, 136] width 216 height 39
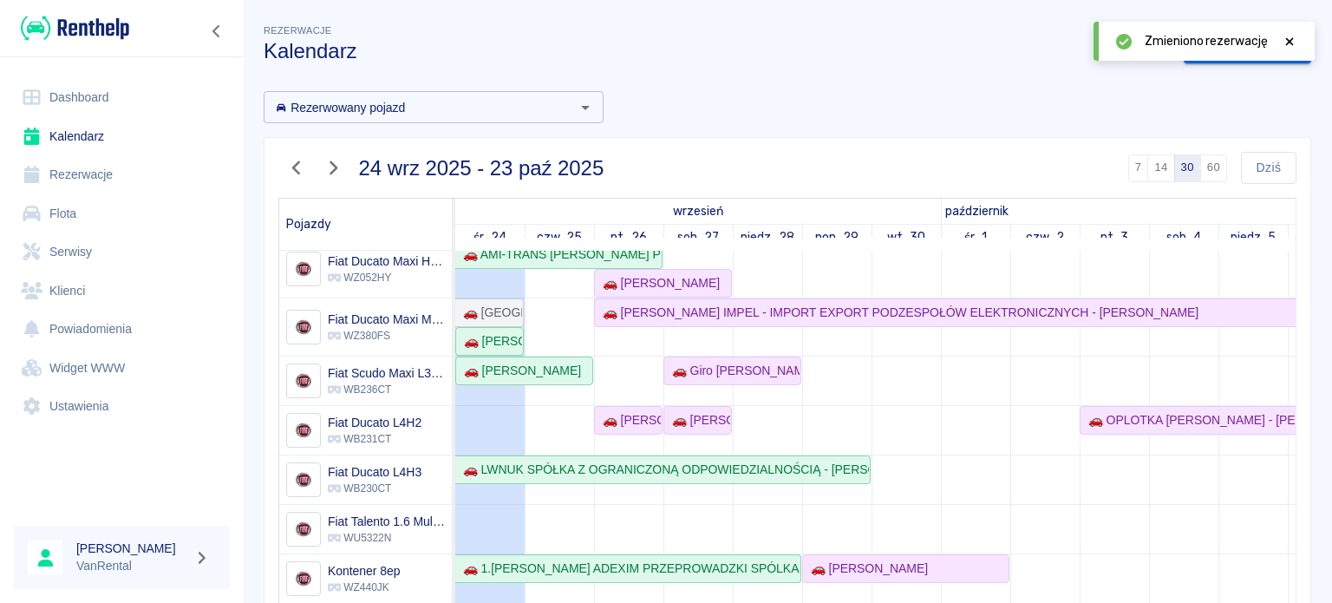
scroll to position [173, 0]
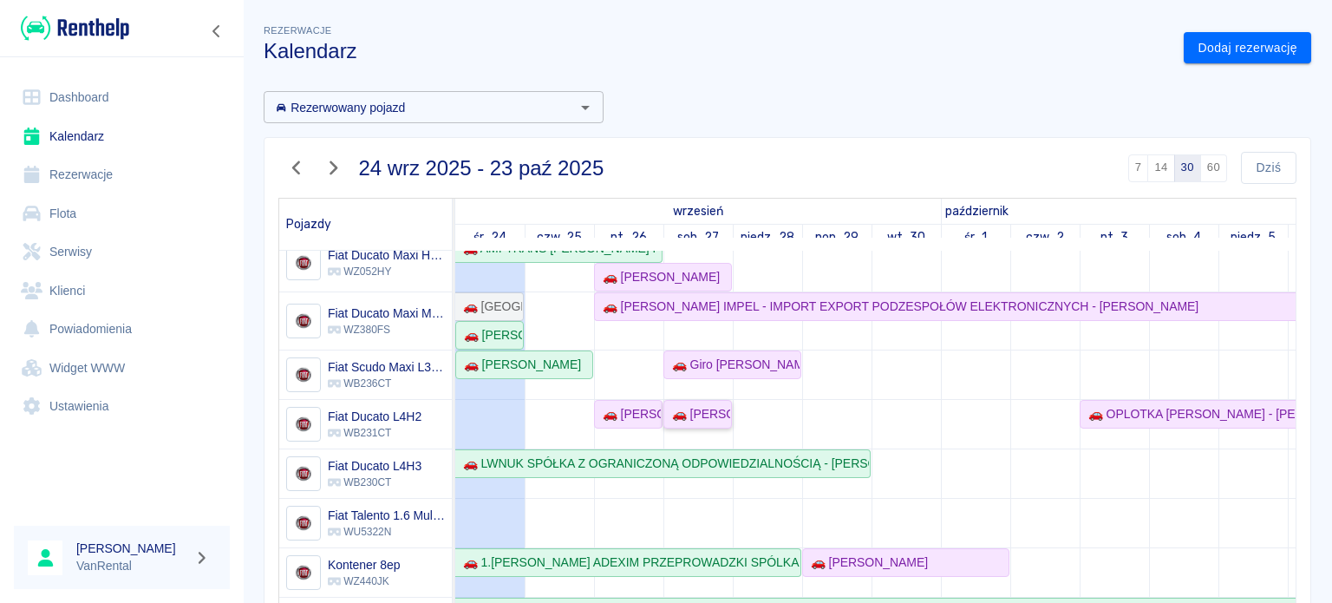
click at [697, 421] on div "🚗 [PERSON_NAME]" at bounding box center [697, 414] width 65 height 18
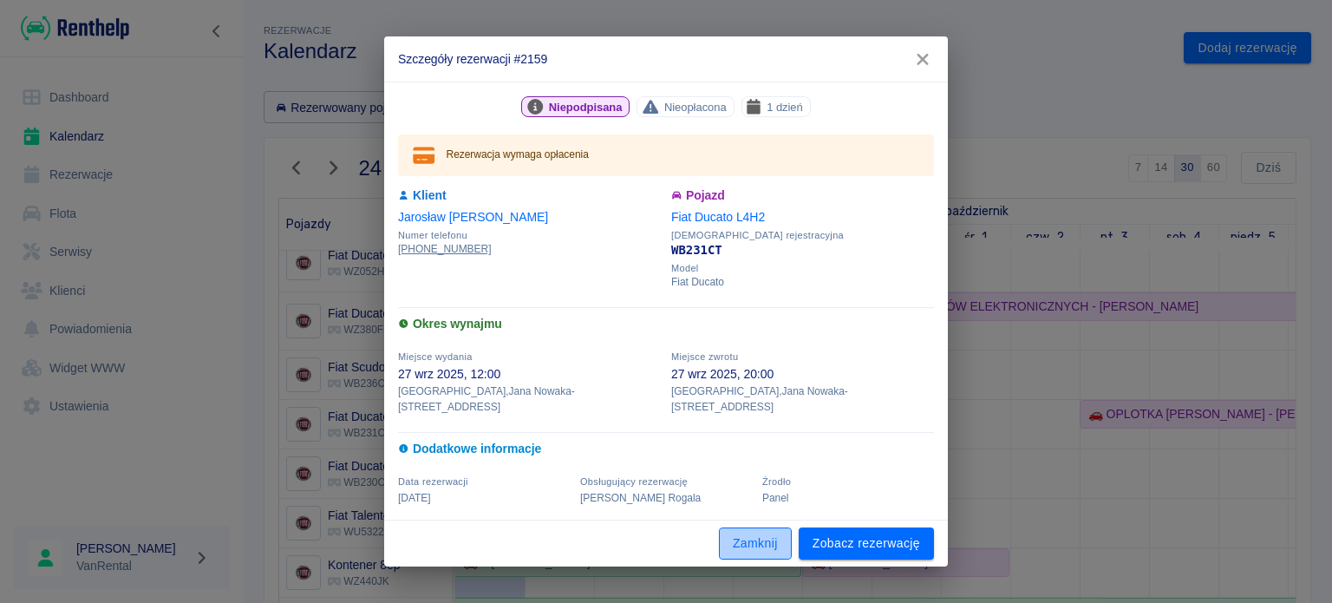
click at [756, 537] on button "Zamknij" at bounding box center [755, 543] width 73 height 32
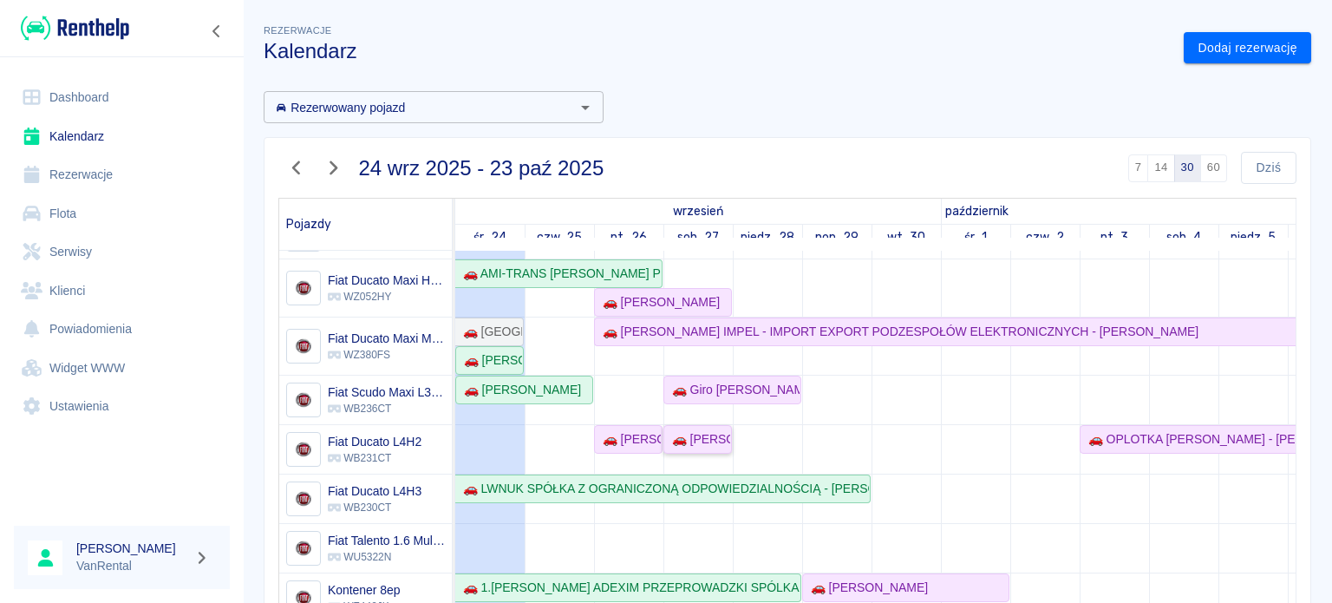
scroll to position [110, 0]
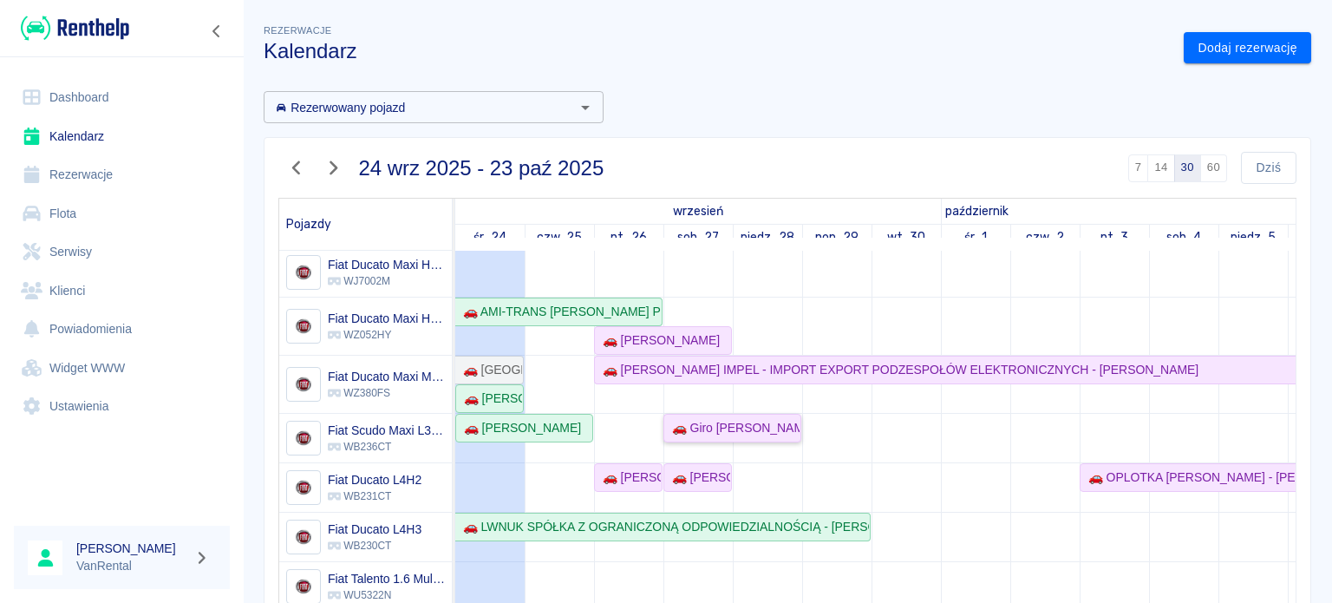
click at [763, 429] on div "🚗 Giro [PERSON_NAME] - [PERSON_NAME]" at bounding box center [732, 428] width 134 height 18
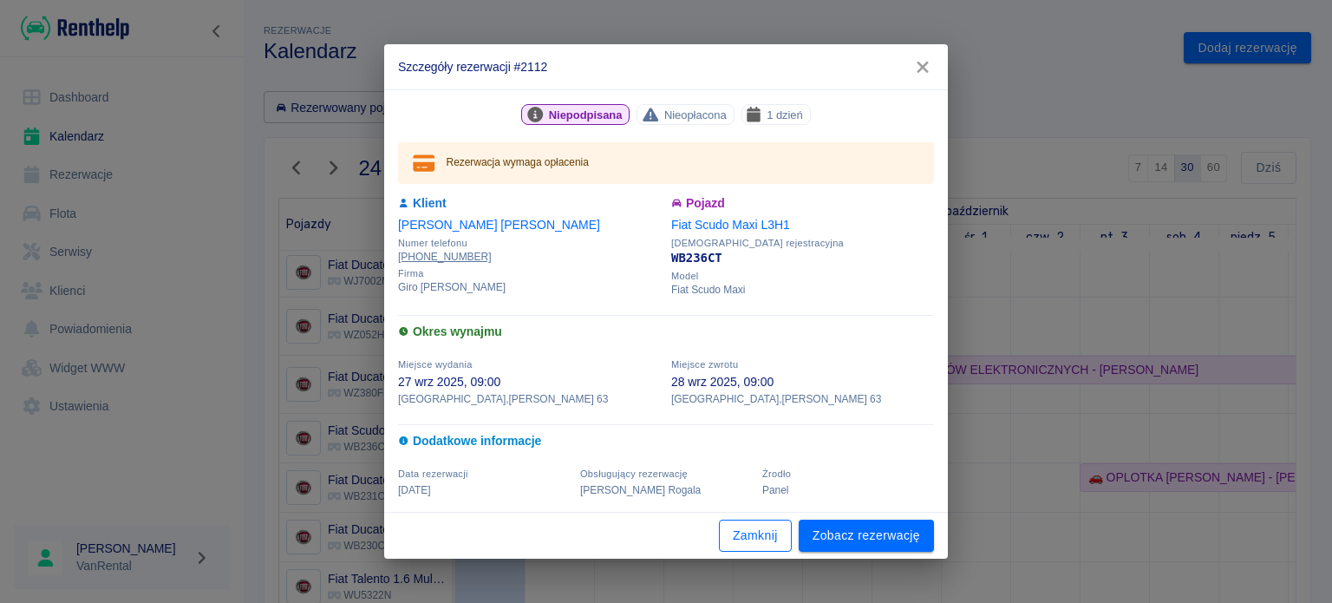
click at [760, 527] on button "Zamknij" at bounding box center [755, 536] width 73 height 32
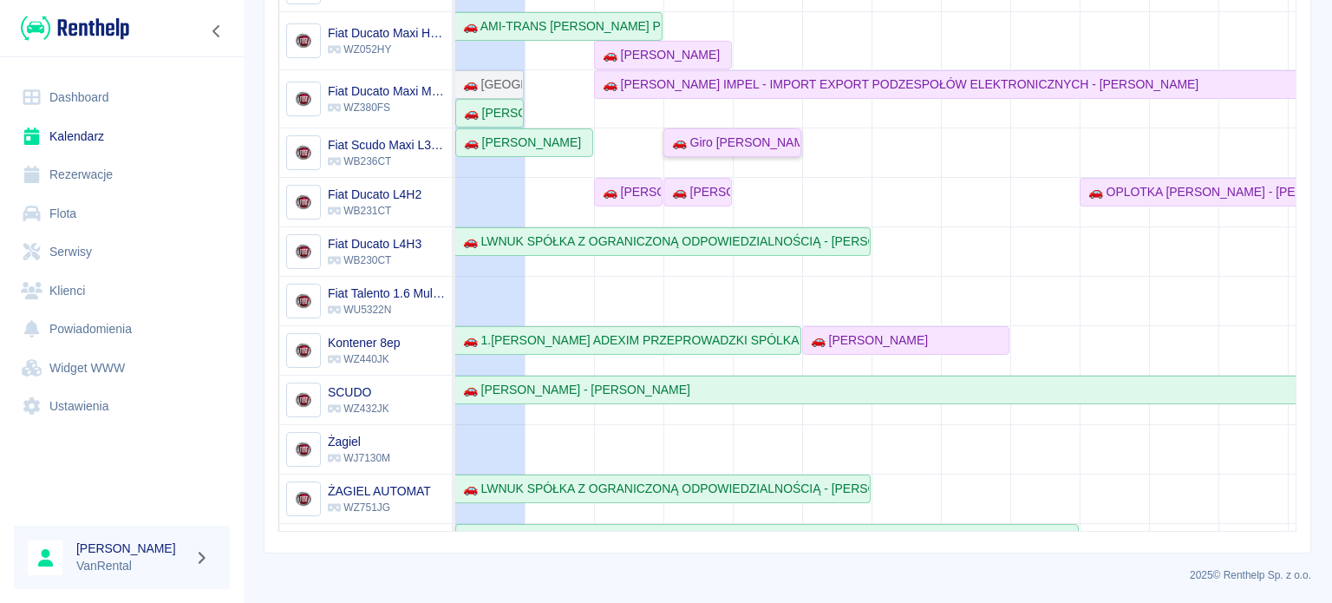
scroll to position [0, 0]
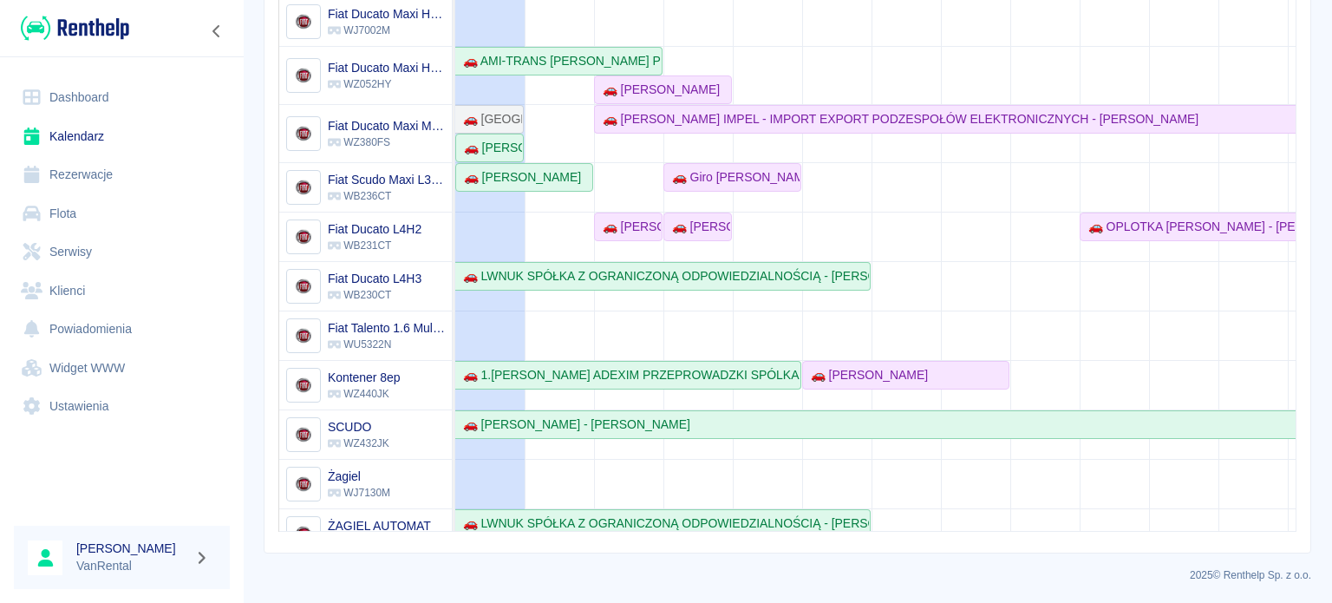
click at [101, 168] on link "Rezerwacje" at bounding box center [122, 174] width 216 height 39
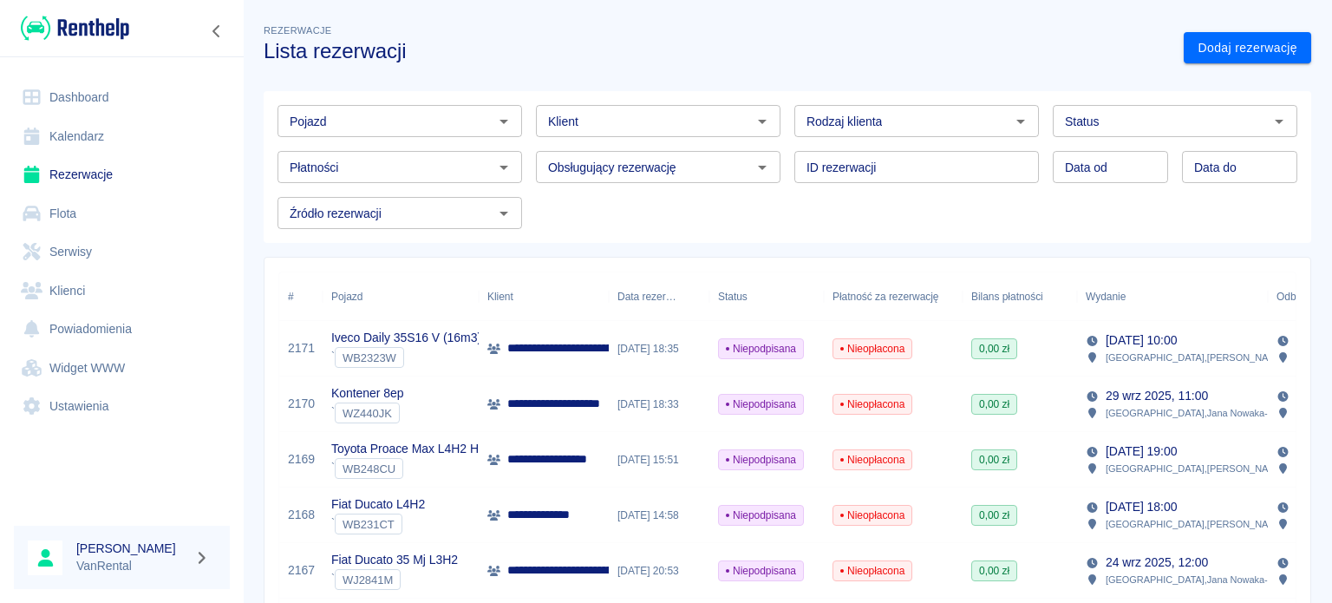
click at [627, 123] on input "Klient" at bounding box center [644, 121] width 206 height 22
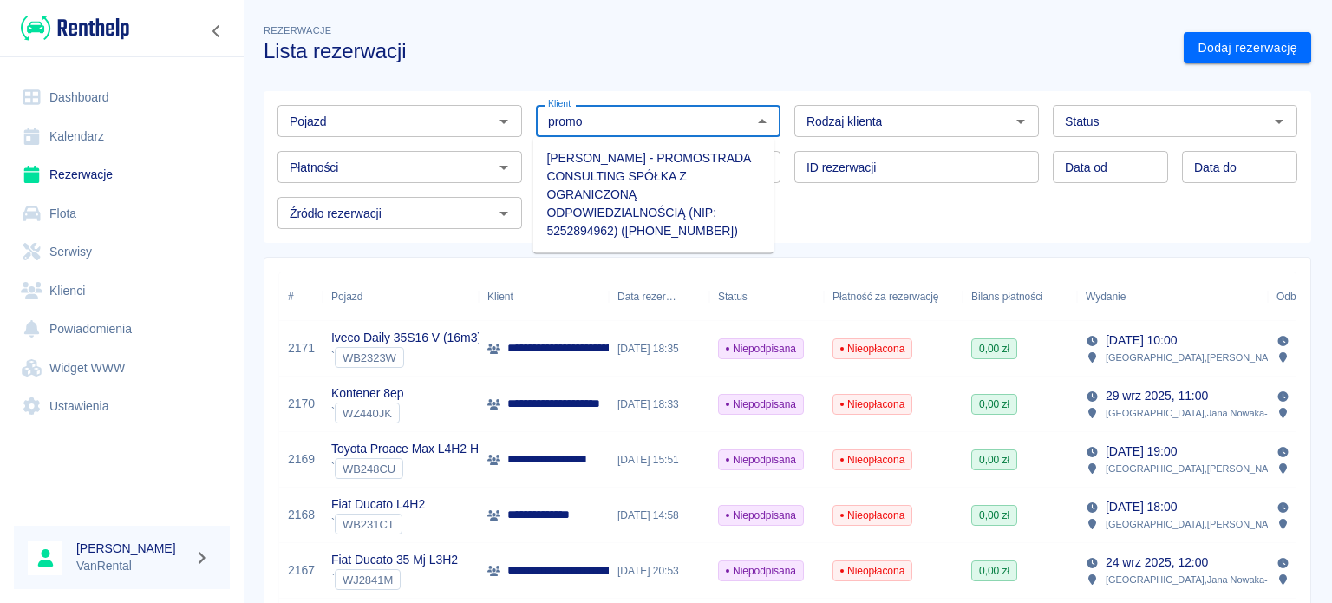
click at [666, 187] on li "Paweł Tomaszek - PROMOSTRADA CONSULTING SPÓŁKA Z OGRANICZONĄ ODPOWIEDZIALNOŚCIĄ…" at bounding box center [653, 194] width 241 height 101
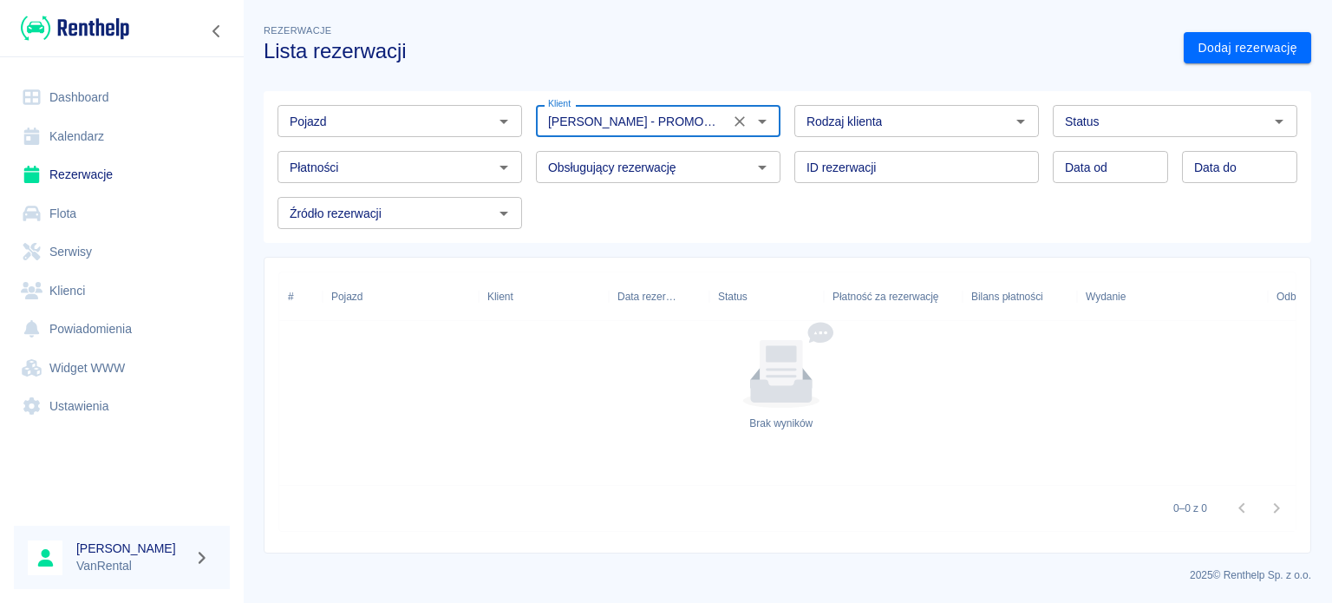
type input "Paweł Tomaszek - PROMOSTRADA CONSULTING SPÓŁKA Z OGRANICZONĄ ODPOWIEDZIALNOŚCIĄ…"
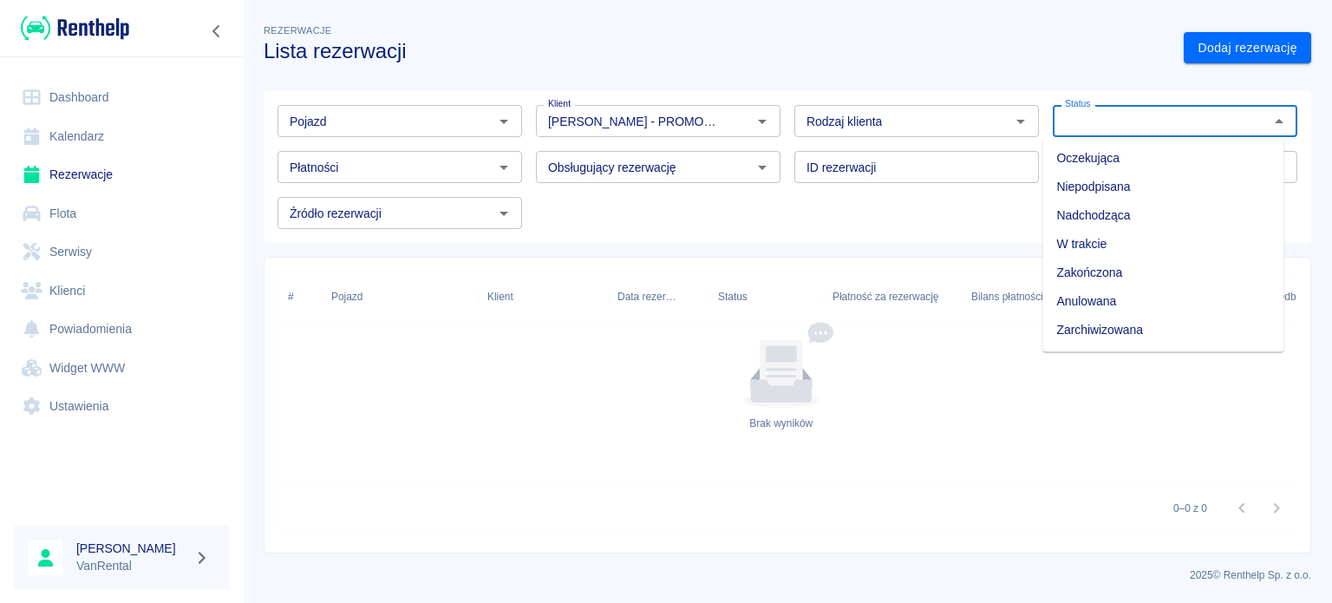
click at [1221, 131] on input "Status" at bounding box center [1161, 121] width 206 height 22
click at [1129, 325] on li "Zarchiwizowana" at bounding box center [1163, 330] width 241 height 29
type input "Zarchiwizowana"
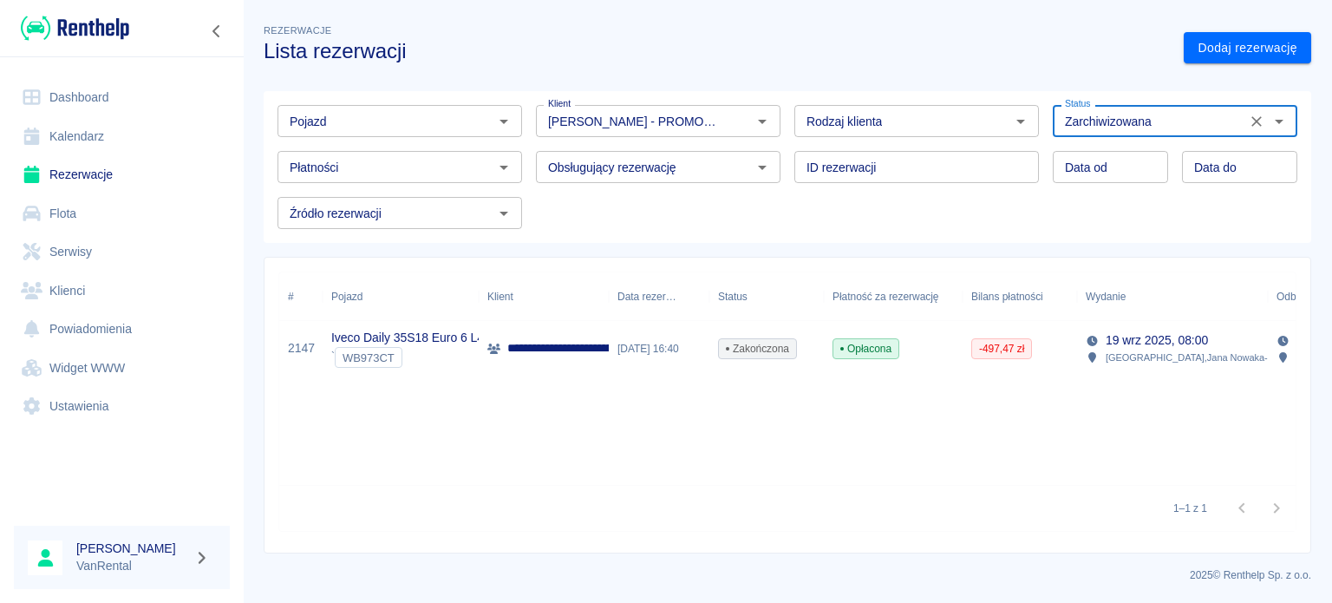
click at [344, 347] on div "WB973CT" at bounding box center [369, 357] width 68 height 21
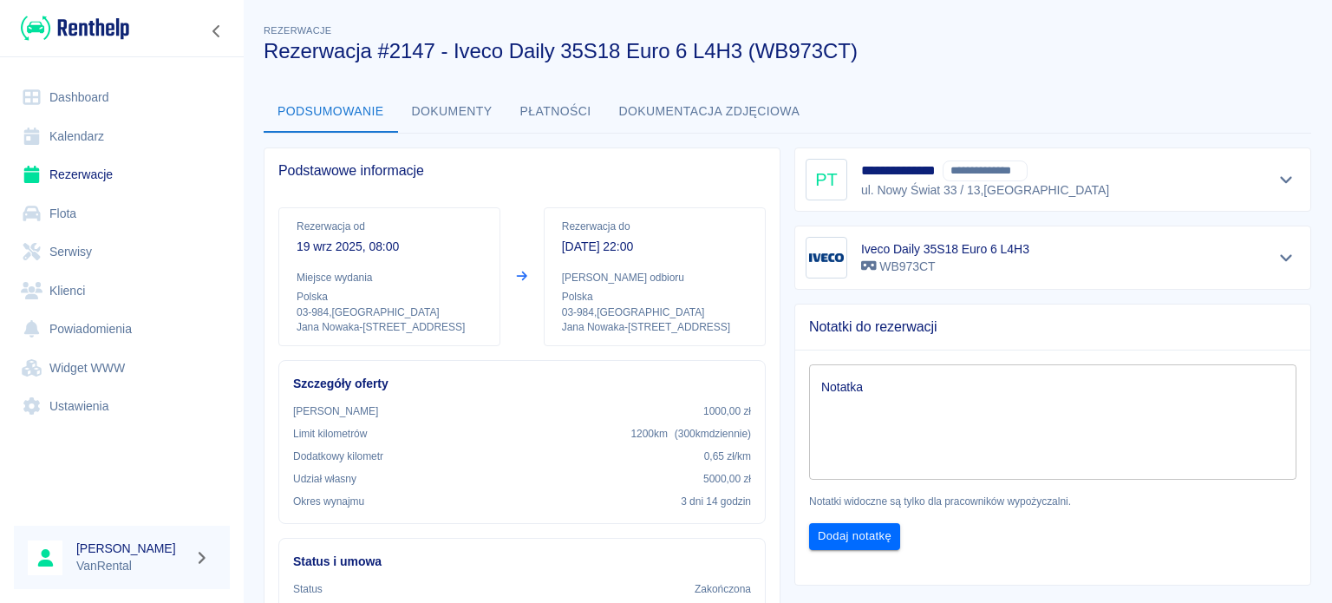
click at [57, 134] on link "Kalendarz" at bounding box center [122, 136] width 216 height 39
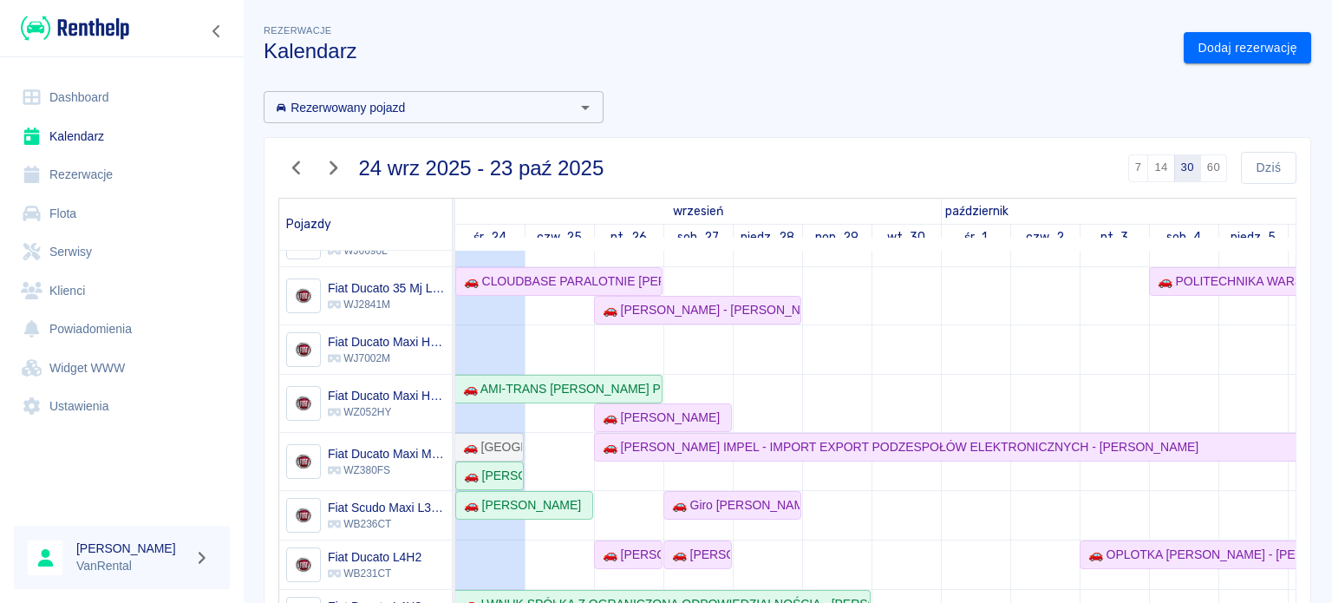
scroll to position [23, 0]
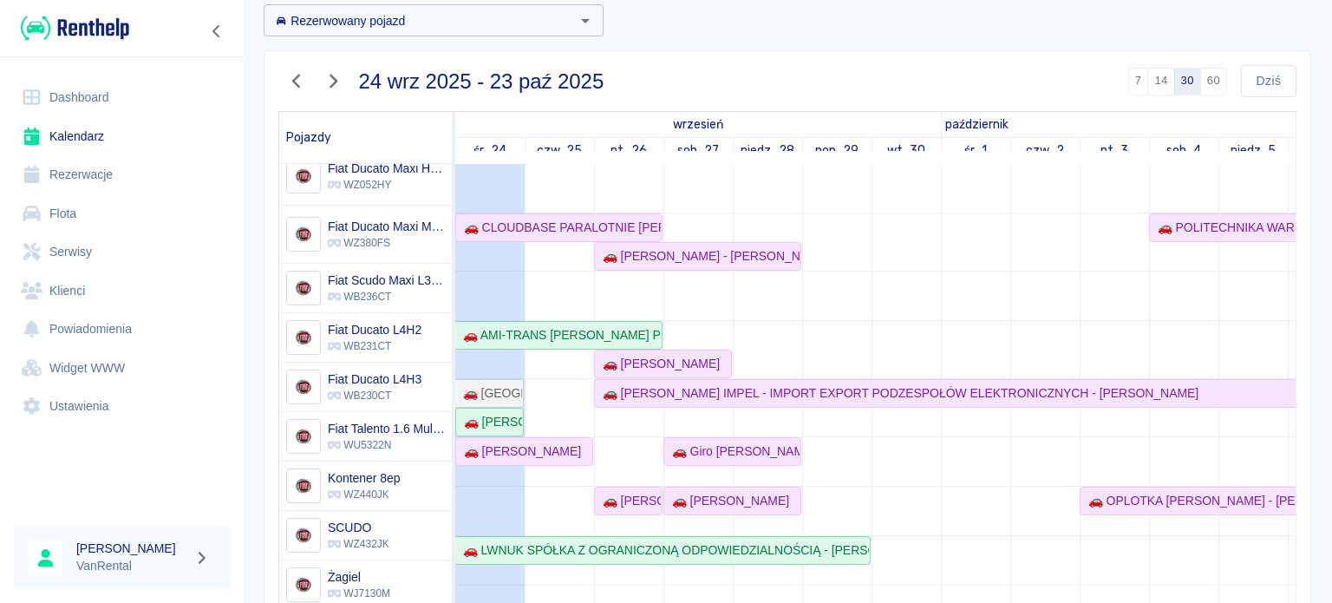
scroll to position [173, 0]
